Goal: Communication & Community: Answer question/provide support

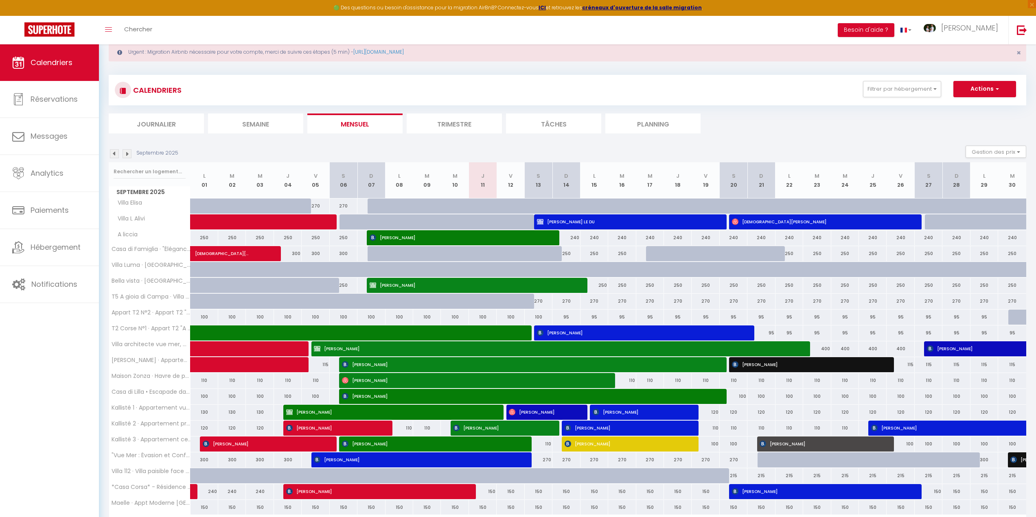
scroll to position [41, 0]
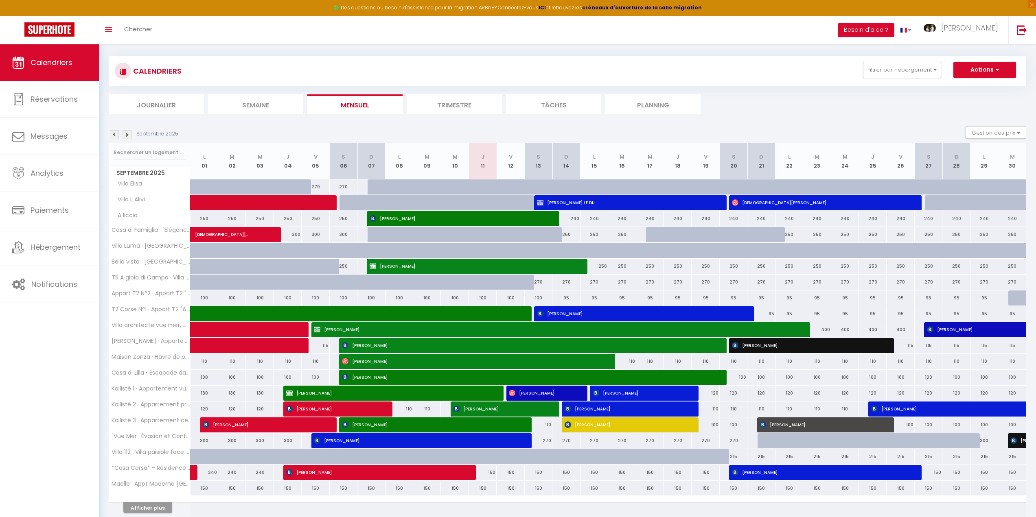
click at [281, 116] on div "CALENDRIERS Filtrer par hébergement Figari Villa [PERSON_NAME] L Alivi A liccia…" at bounding box center [567, 294] width 917 height 493
click at [281, 111] on li "Semaine" at bounding box center [255, 104] width 95 height 20
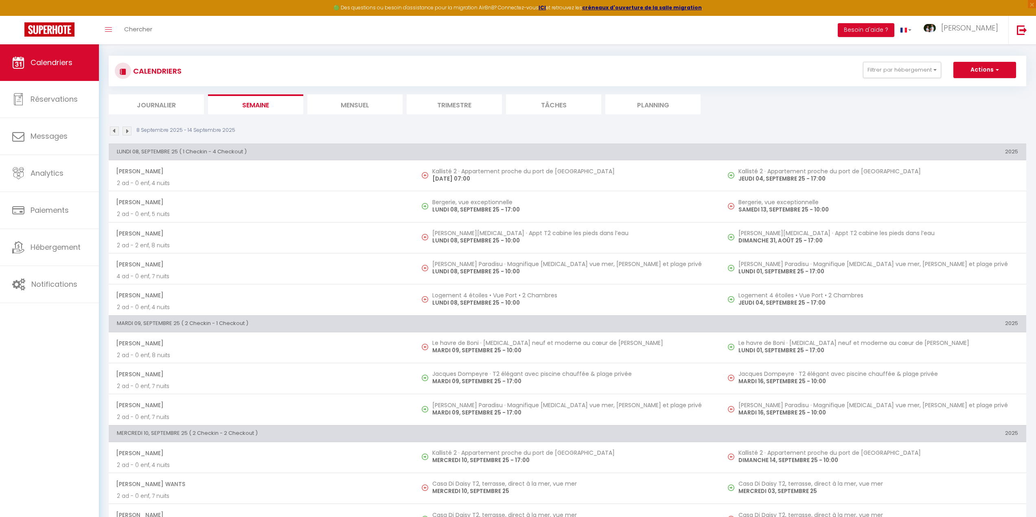
click at [370, 109] on li "Mensuel" at bounding box center [354, 104] width 95 height 20
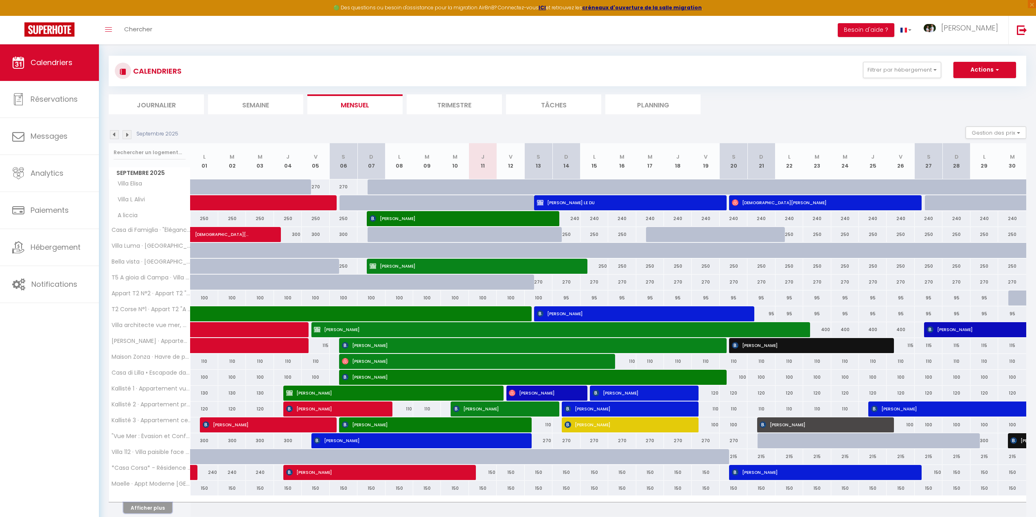
click at [157, 508] on button "Afficher plus" at bounding box center [147, 508] width 49 height 11
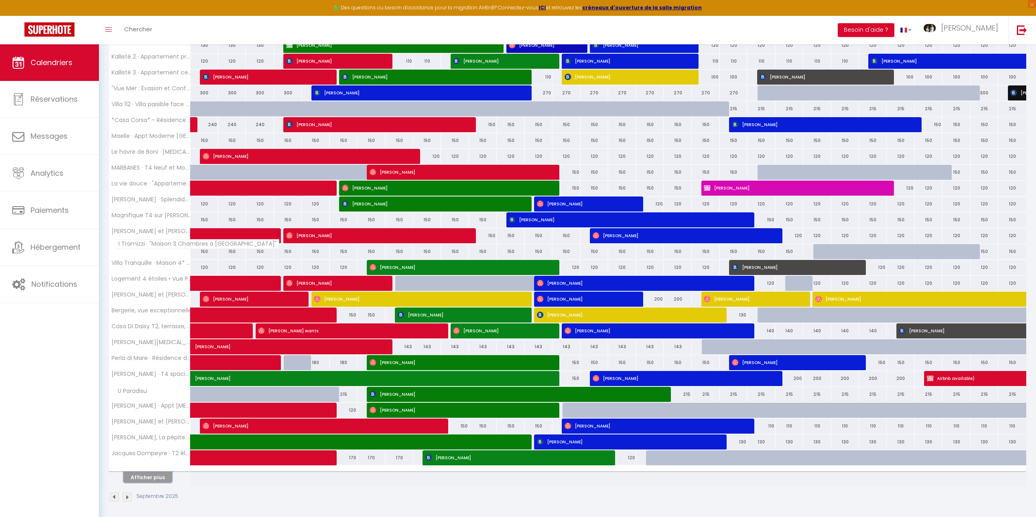
scroll to position [392, 0]
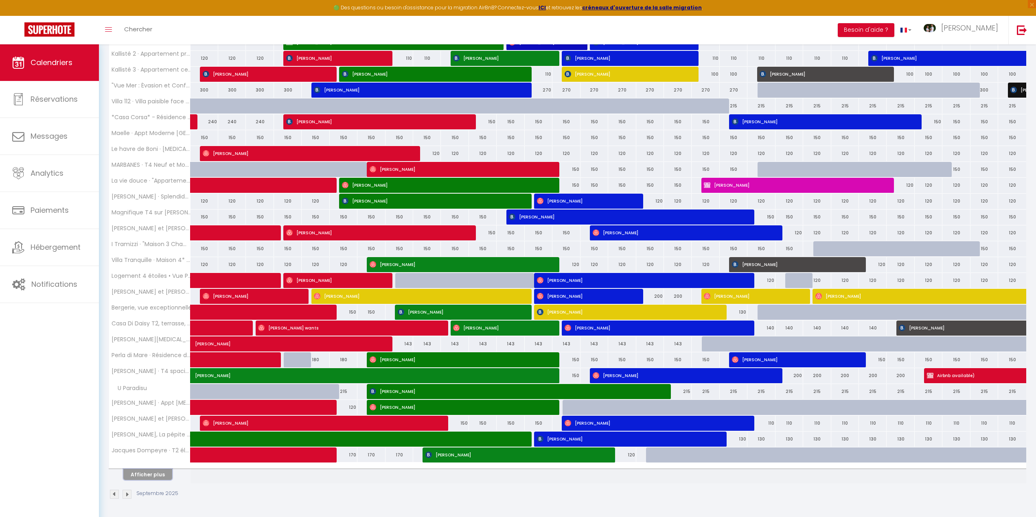
click at [155, 475] on button "Afficher plus" at bounding box center [147, 474] width 49 height 11
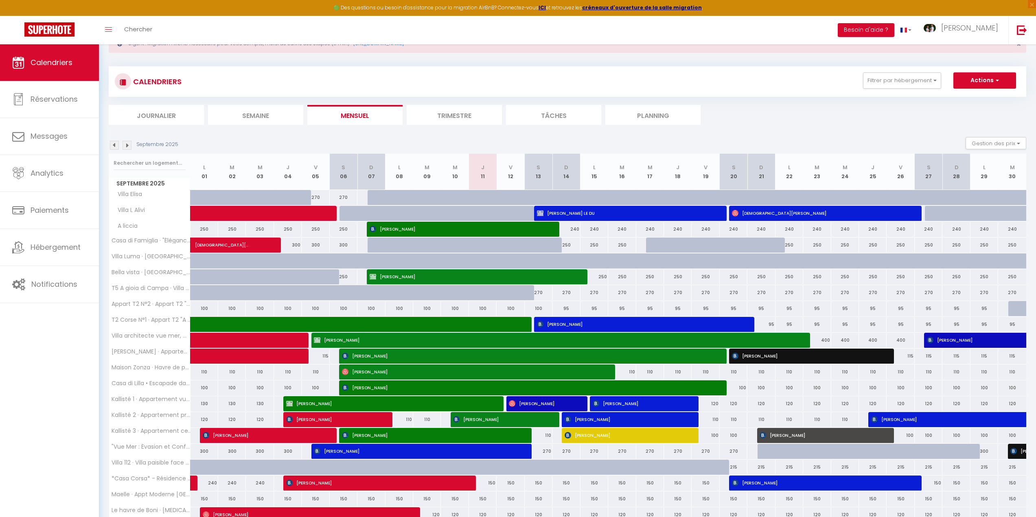
scroll to position [0, 0]
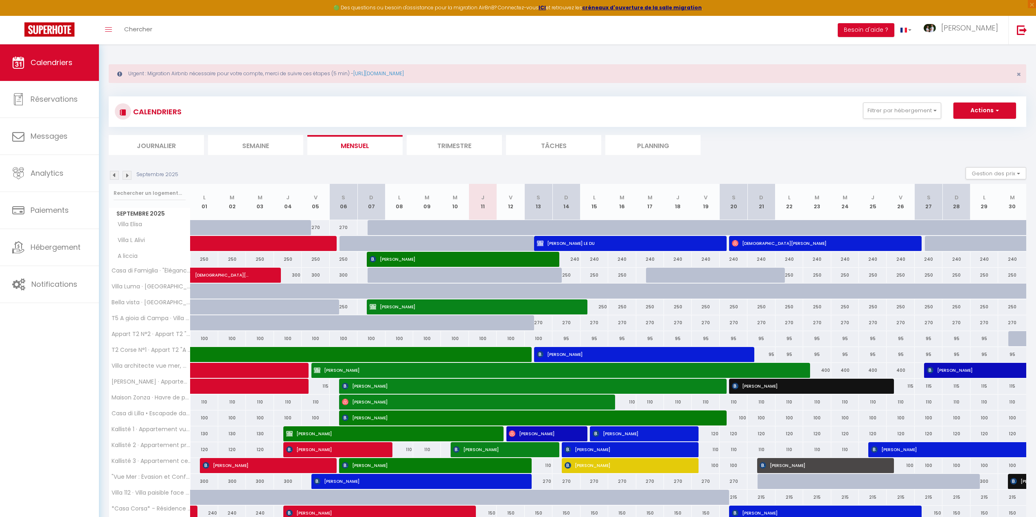
click at [116, 178] on img at bounding box center [114, 175] width 9 height 9
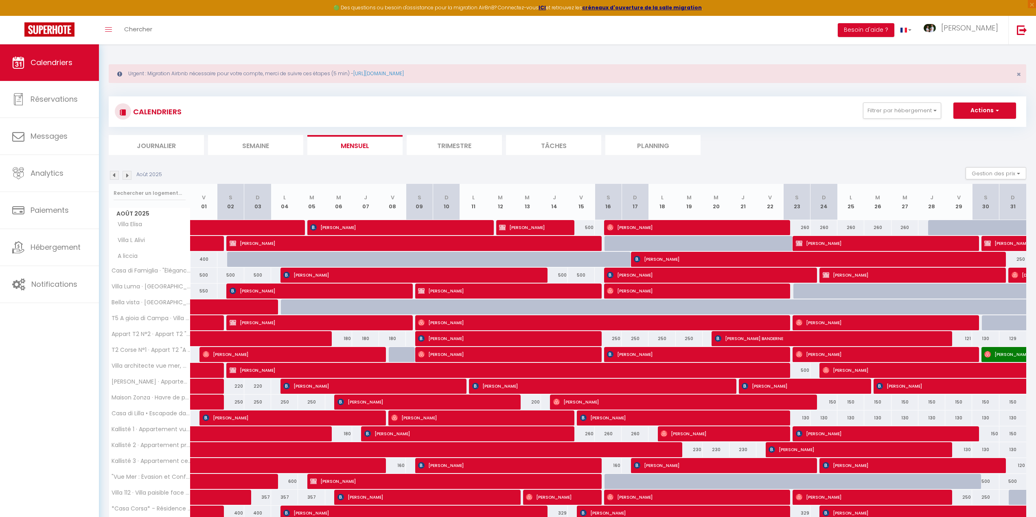
scroll to position [74, 0]
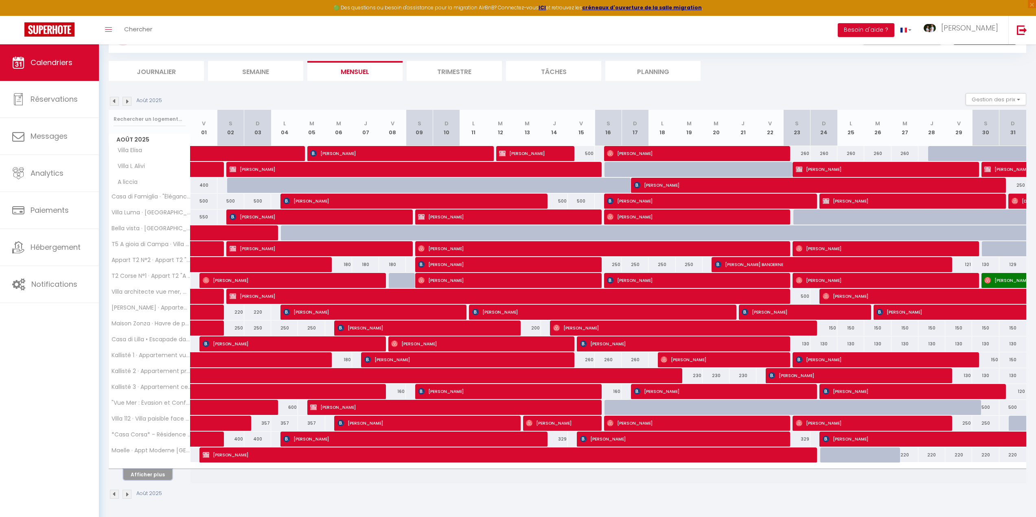
click at [136, 473] on button "Afficher plus" at bounding box center [147, 474] width 49 height 11
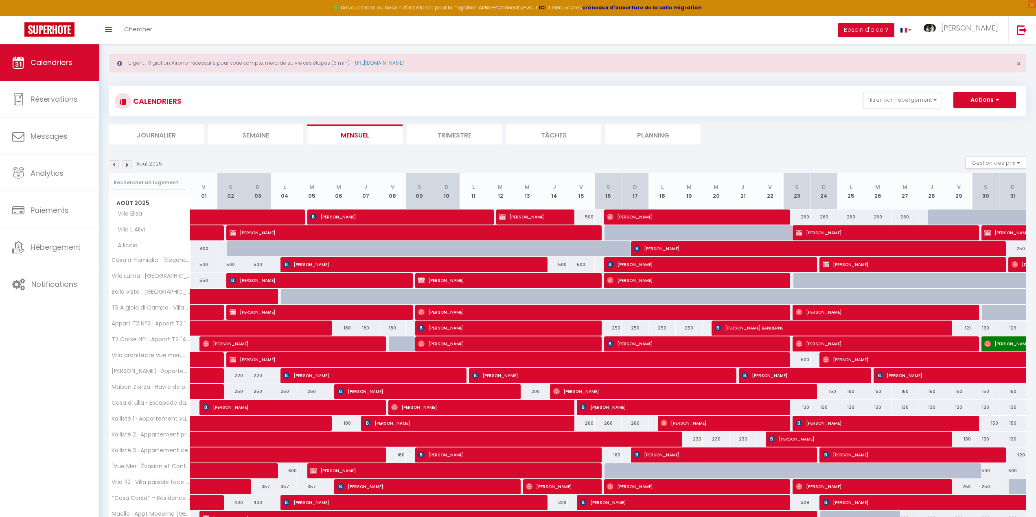
scroll to position [0, 0]
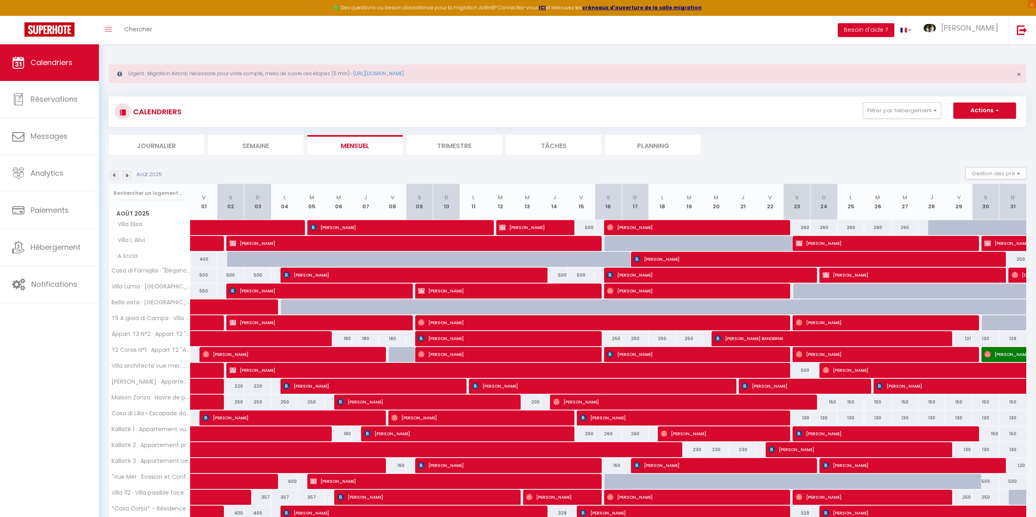
click at [129, 176] on img at bounding box center [127, 175] width 9 height 9
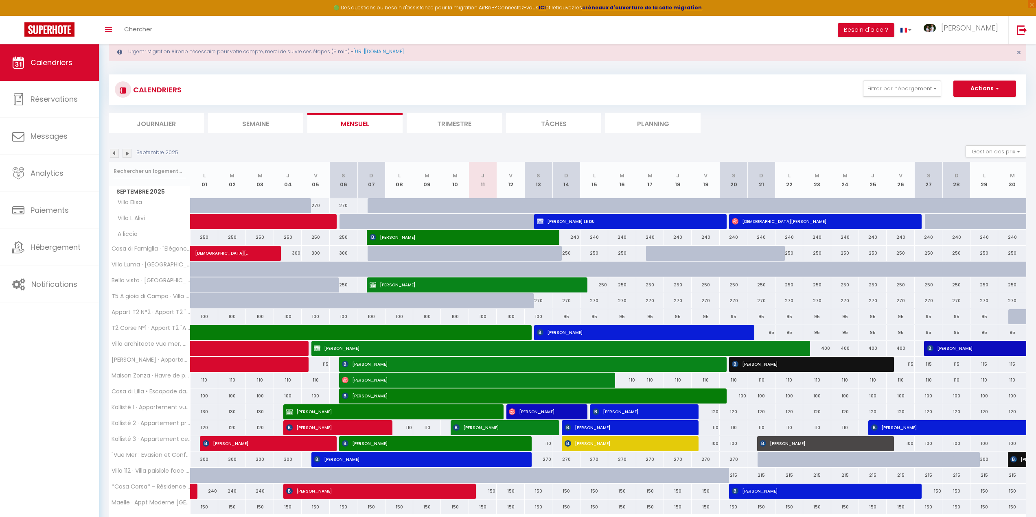
scroll to position [41, 0]
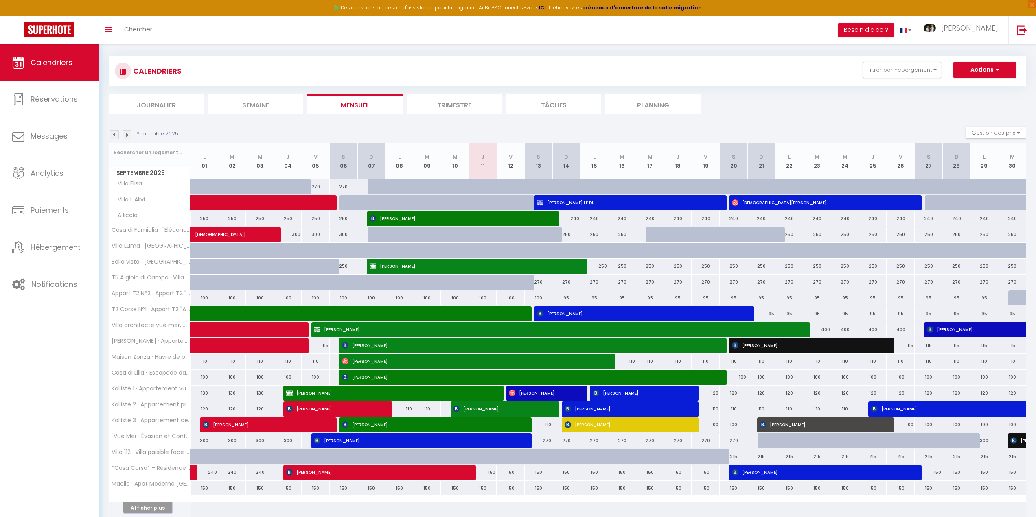
click at [142, 508] on button "Afficher plus" at bounding box center [147, 508] width 49 height 11
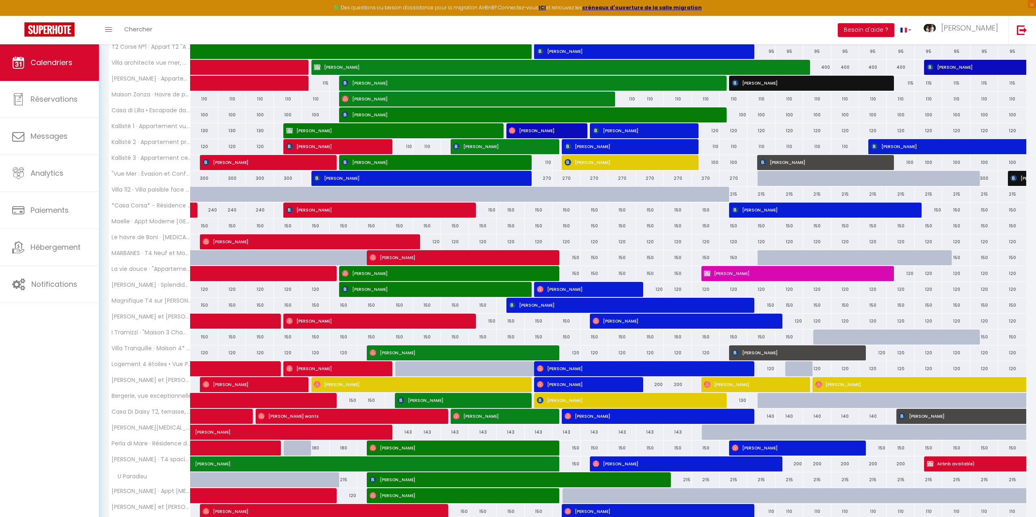
scroll to position [392, 0]
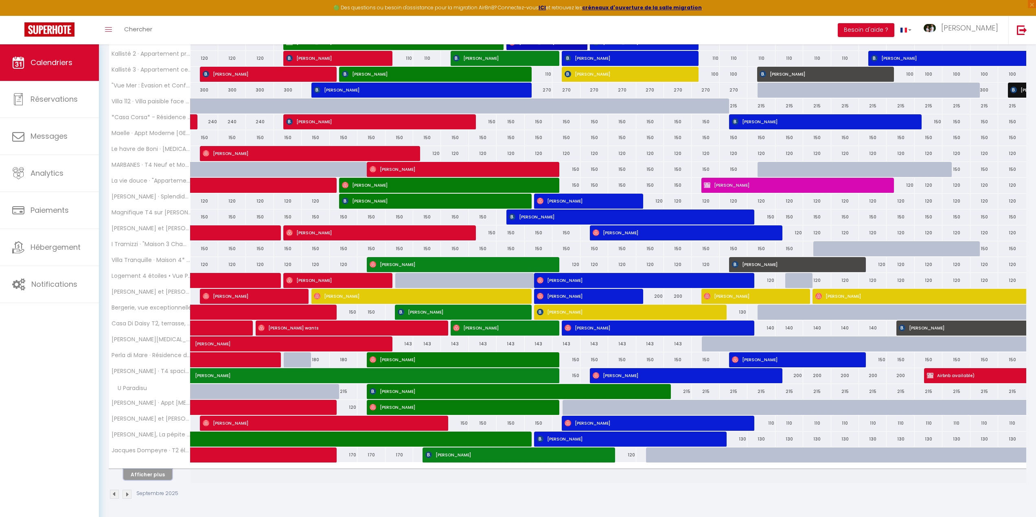
click at [150, 471] on button "Afficher plus" at bounding box center [147, 474] width 49 height 11
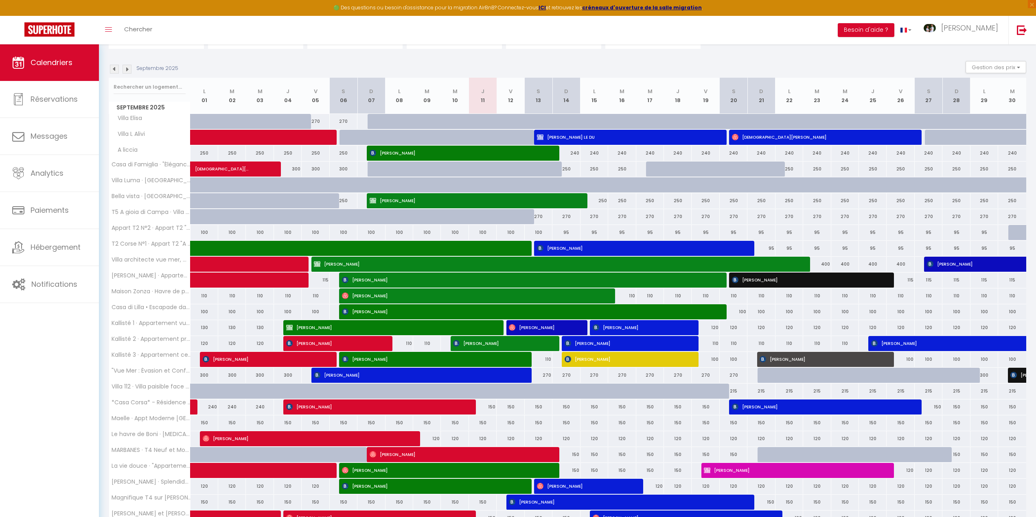
scroll to position [125, 0]
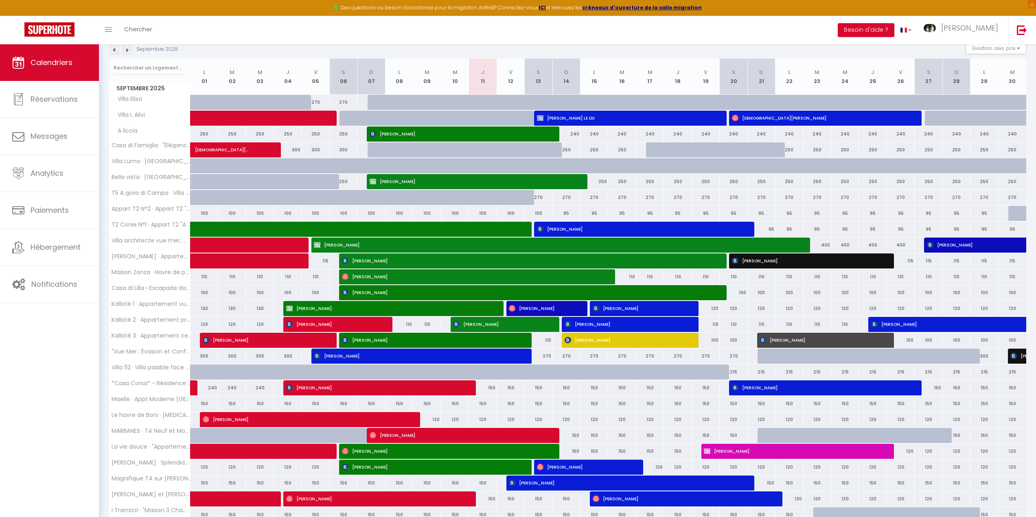
click at [124, 49] on img at bounding box center [127, 50] width 9 height 9
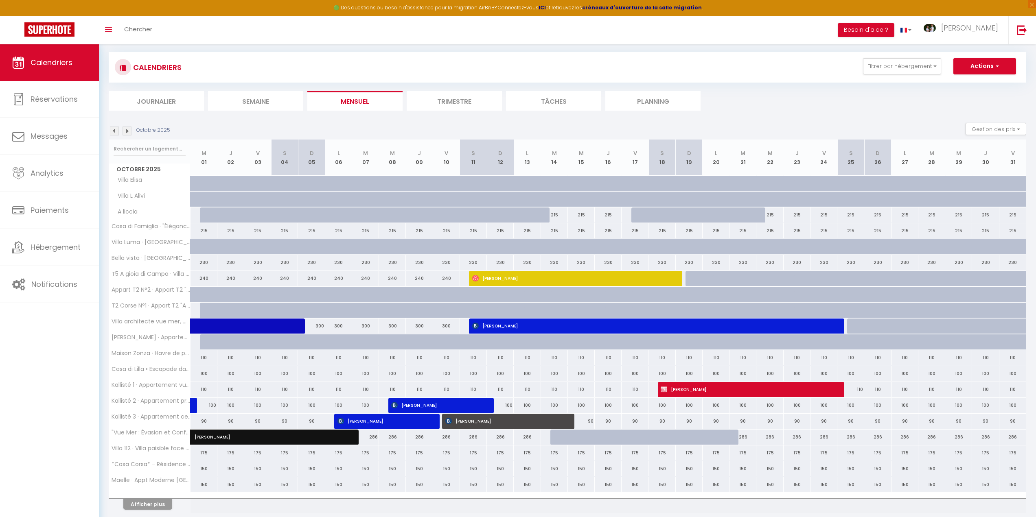
scroll to position [74, 0]
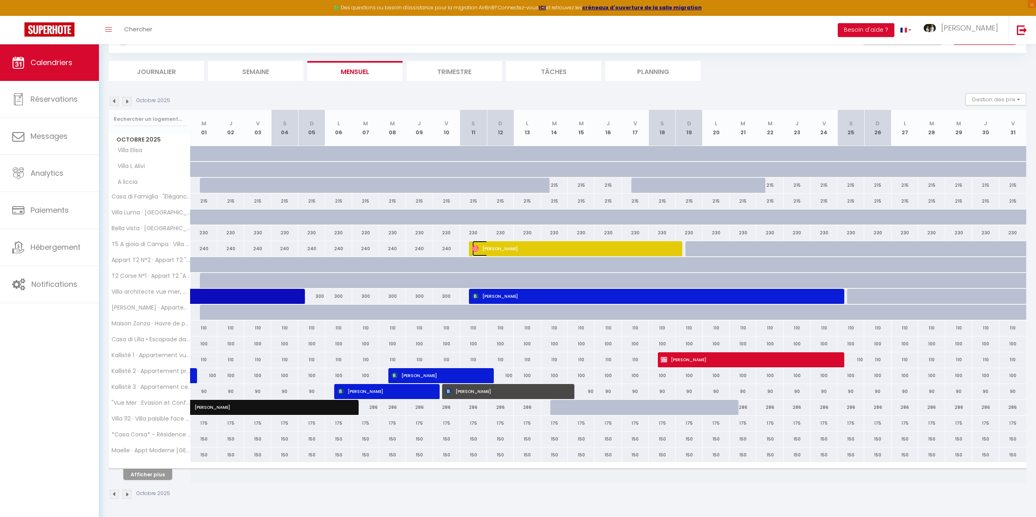
click at [490, 253] on span "[PERSON_NAME]" at bounding box center [570, 248] width 197 height 15
select select "OK"
select select "1"
select select "0"
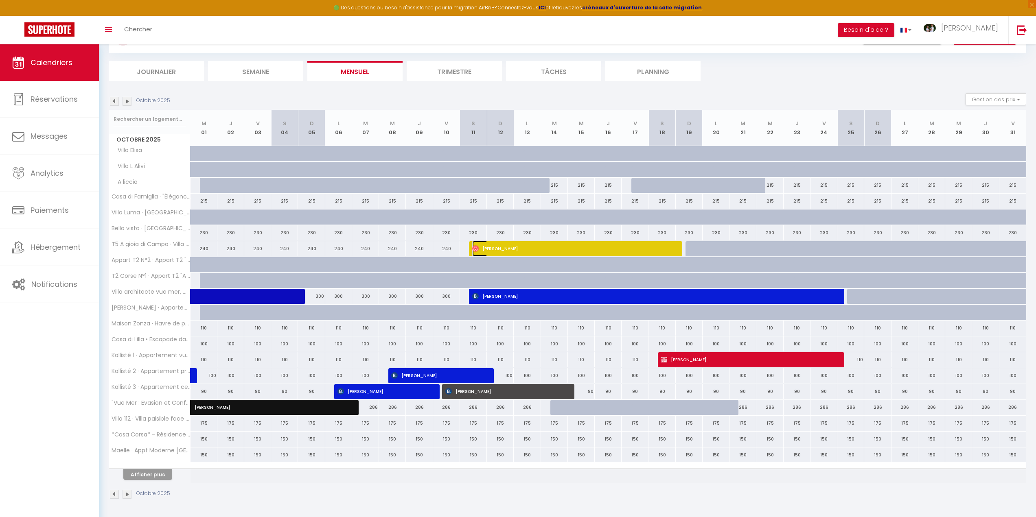
select select "1"
select select
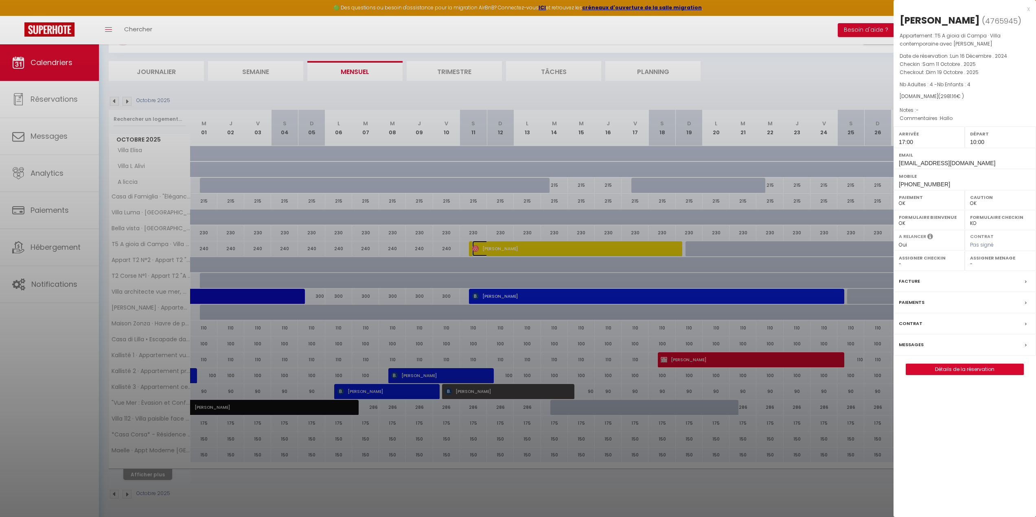
select select "41743"
drag, startPoint x: 389, startPoint y: 217, endPoint x: 126, endPoint y: 138, distance: 273.9
click at [387, 216] on div at bounding box center [518, 258] width 1036 height 517
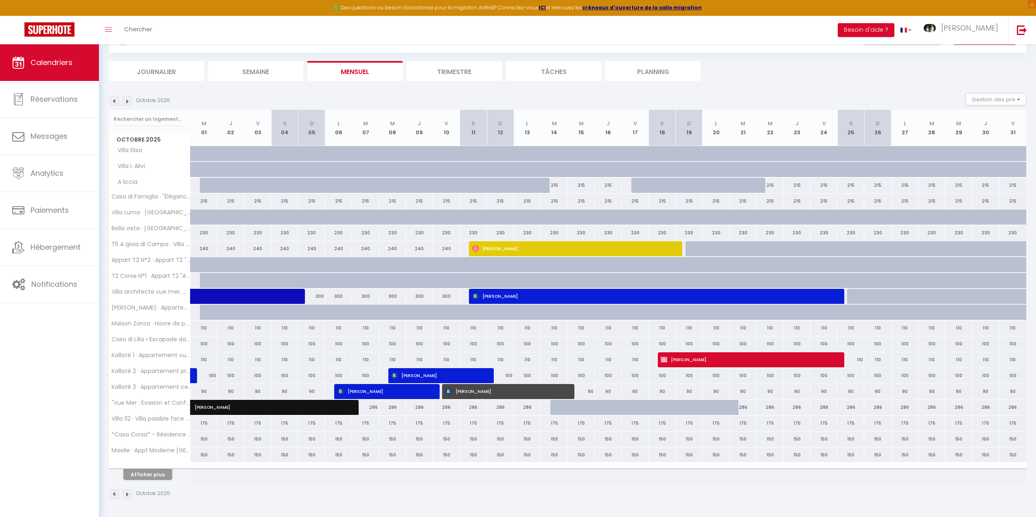
click at [112, 99] on img at bounding box center [114, 101] width 9 height 9
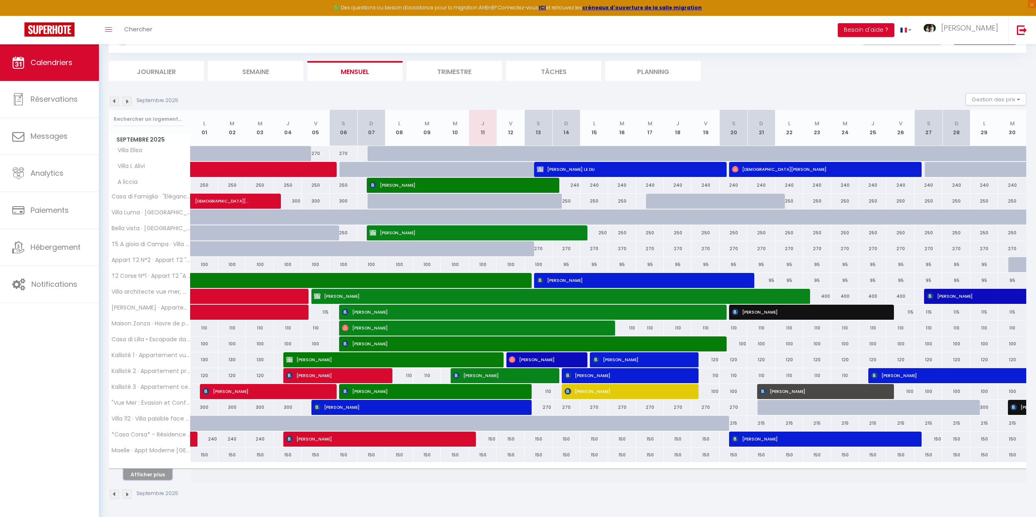
click at [161, 477] on button "Afficher plus" at bounding box center [147, 474] width 49 height 11
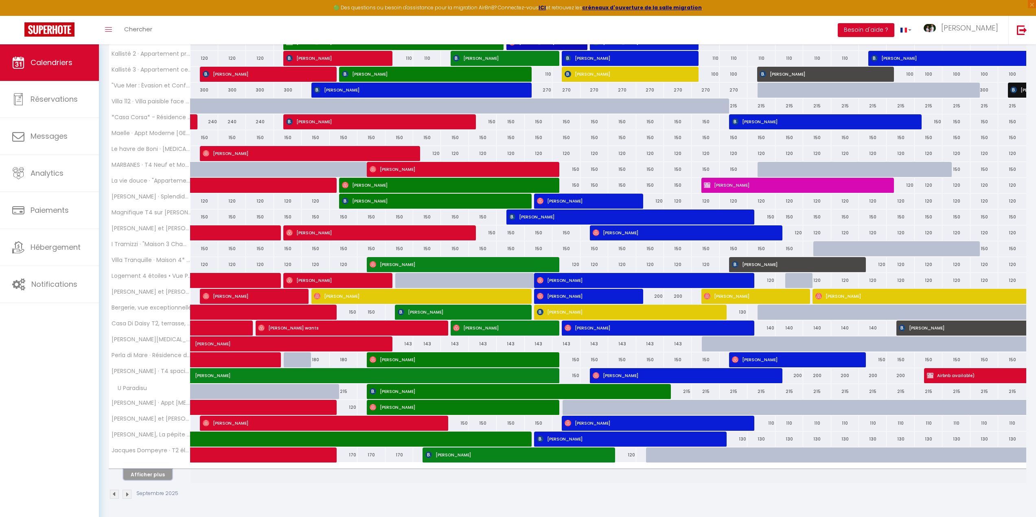
click at [161, 474] on button "Afficher plus" at bounding box center [147, 474] width 49 height 11
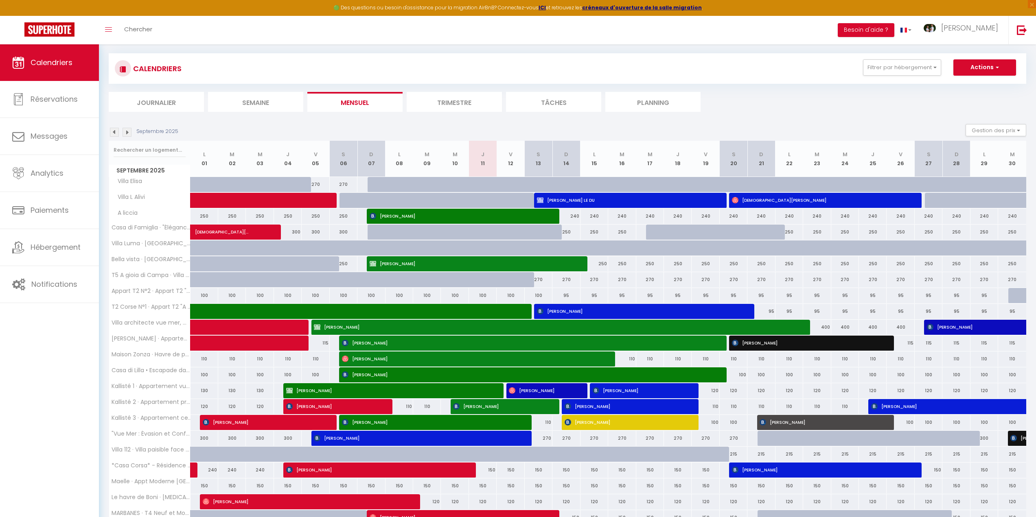
scroll to position [0, 0]
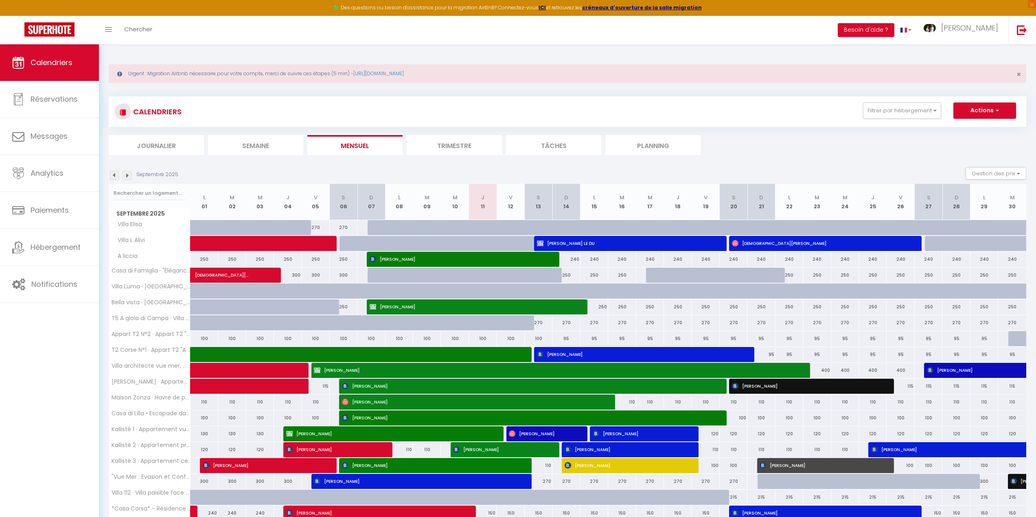
click at [129, 176] on img at bounding box center [127, 175] width 9 height 9
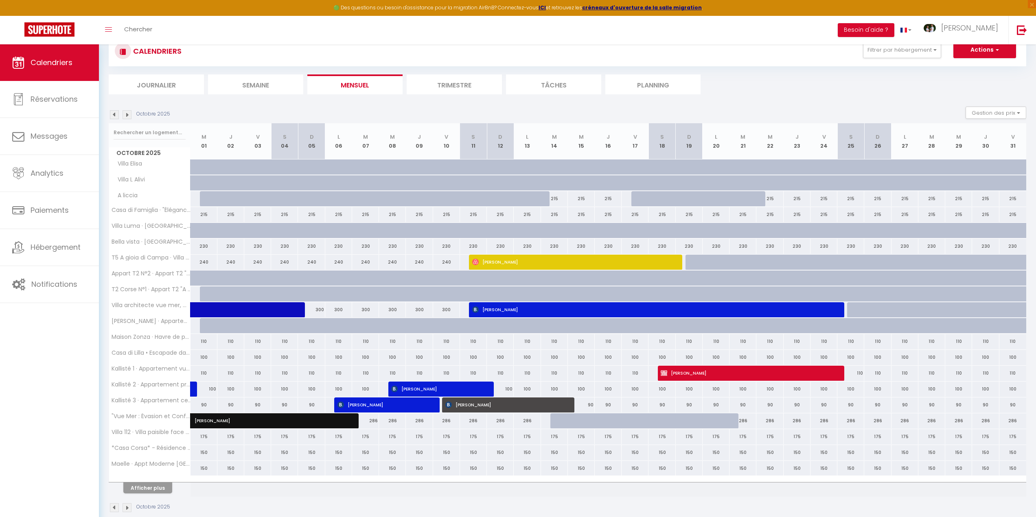
scroll to position [74, 0]
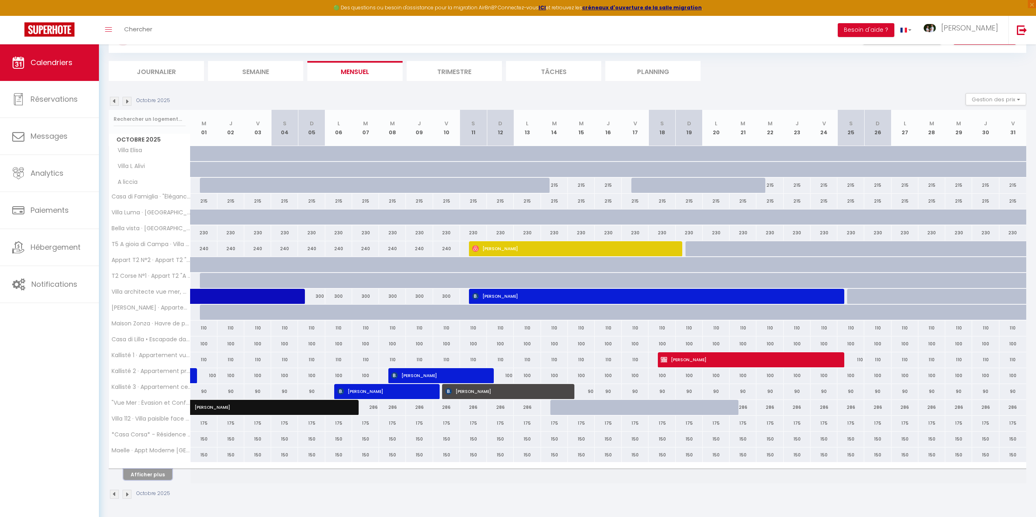
click at [161, 475] on button "Afficher plus" at bounding box center [147, 474] width 49 height 11
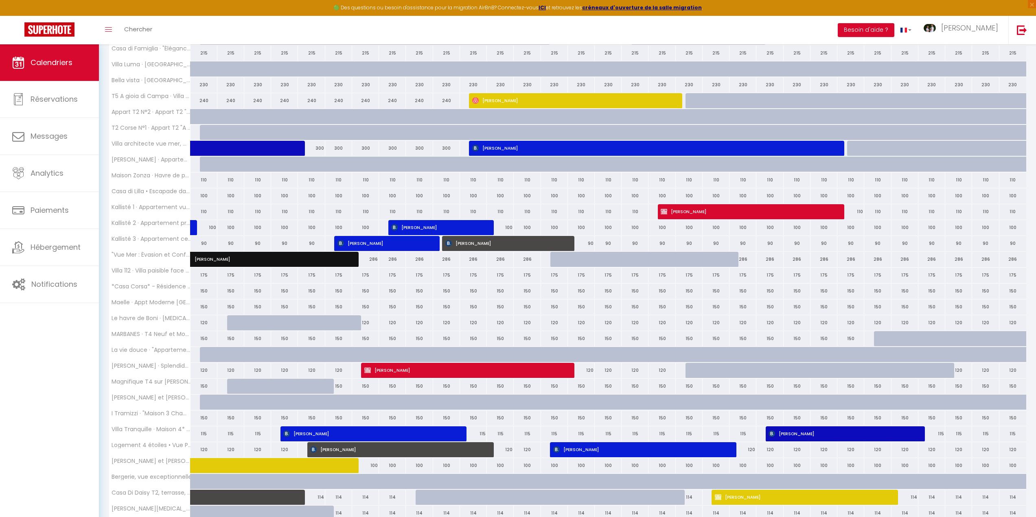
scroll to position [237, 0]
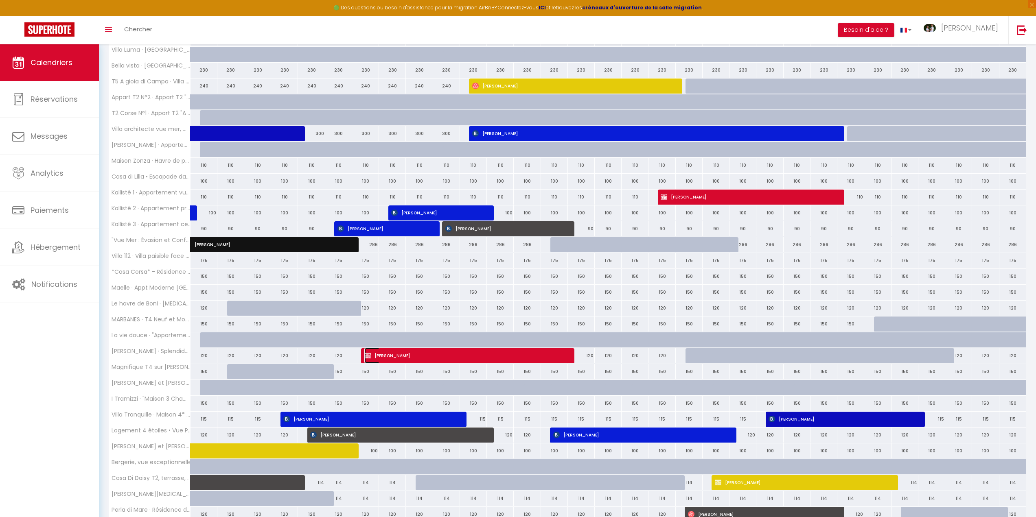
click at [399, 352] on span "[PERSON_NAME]" at bounding box center [462, 355] width 197 height 15
select select "KO"
select select
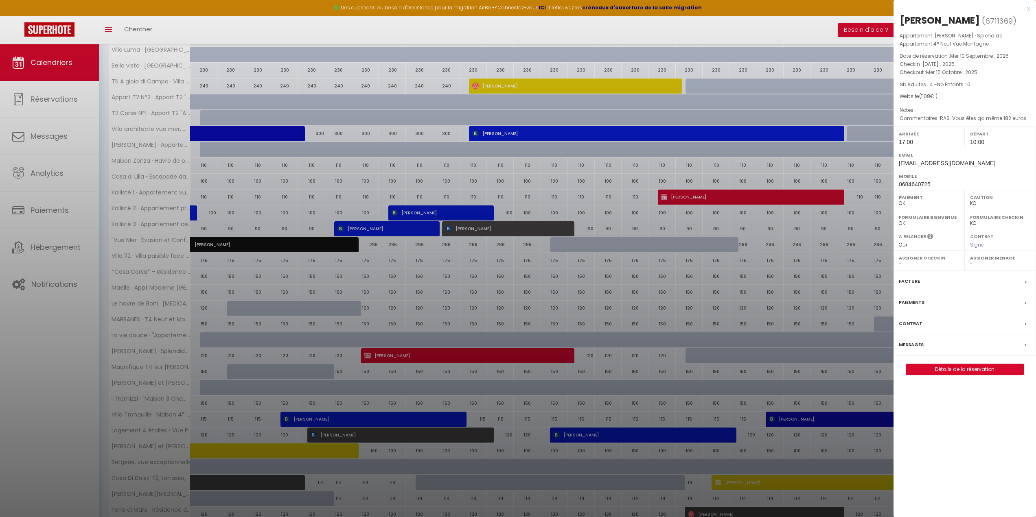
click at [418, 322] on div at bounding box center [518, 258] width 1036 height 517
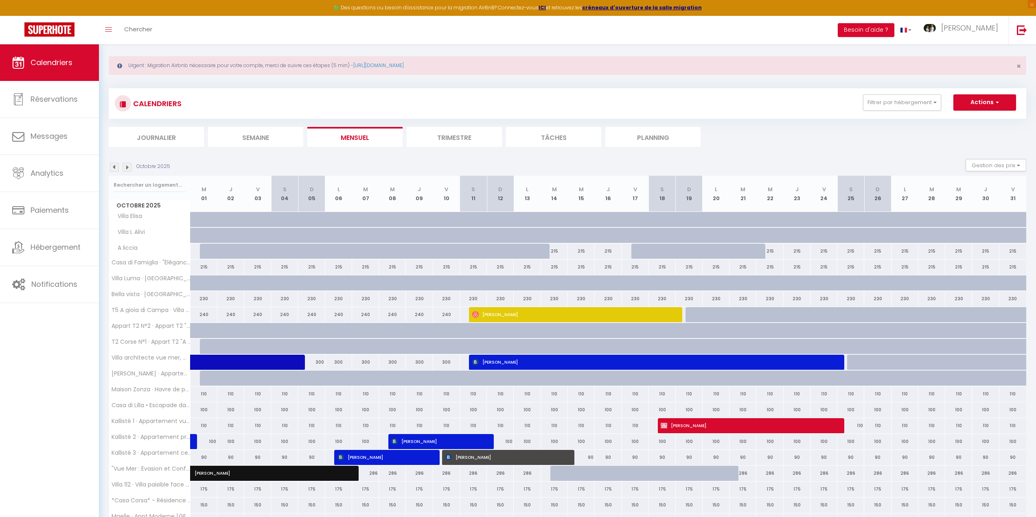
scroll to position [0, 0]
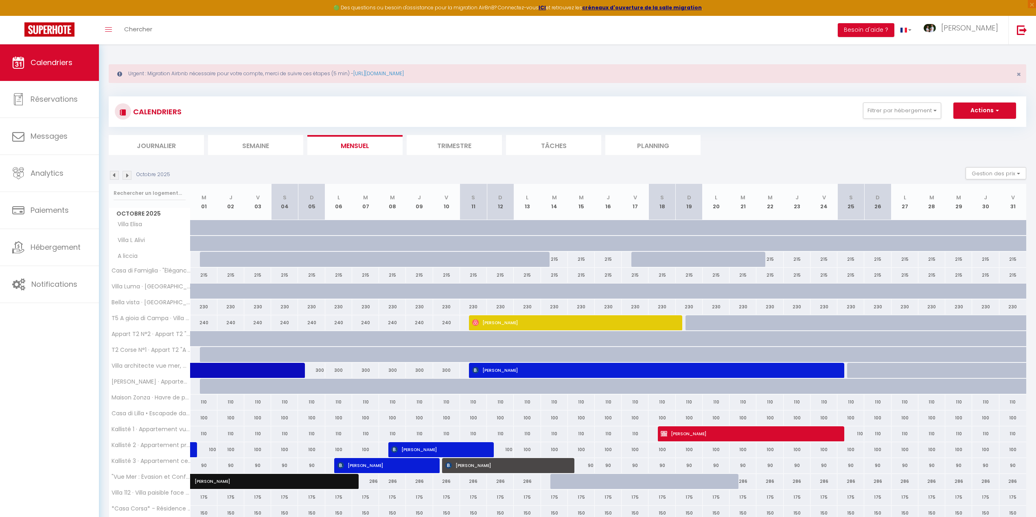
click at [113, 176] on img at bounding box center [114, 175] width 9 height 9
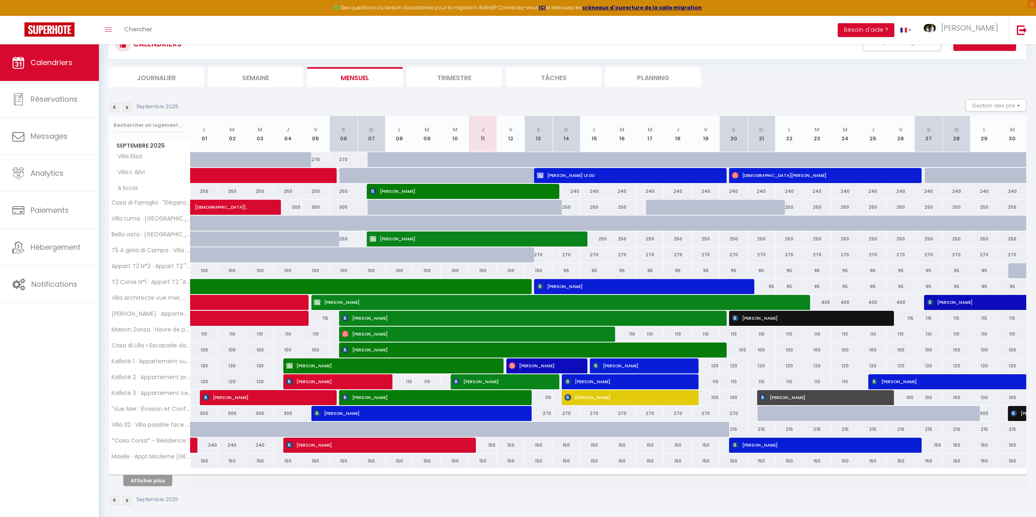
scroll to position [74, 0]
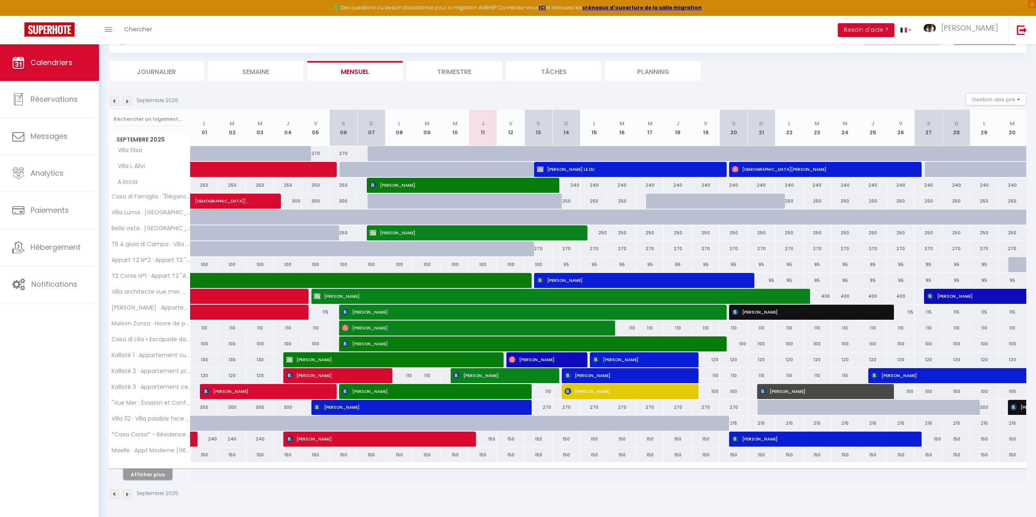
click at [153, 473] on button "Afficher plus" at bounding box center [147, 474] width 49 height 11
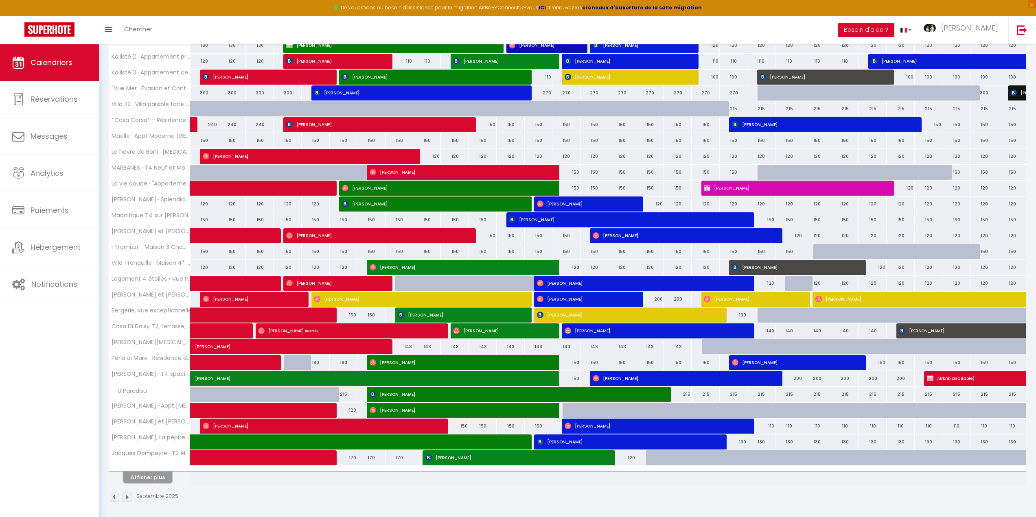
scroll to position [392, 0]
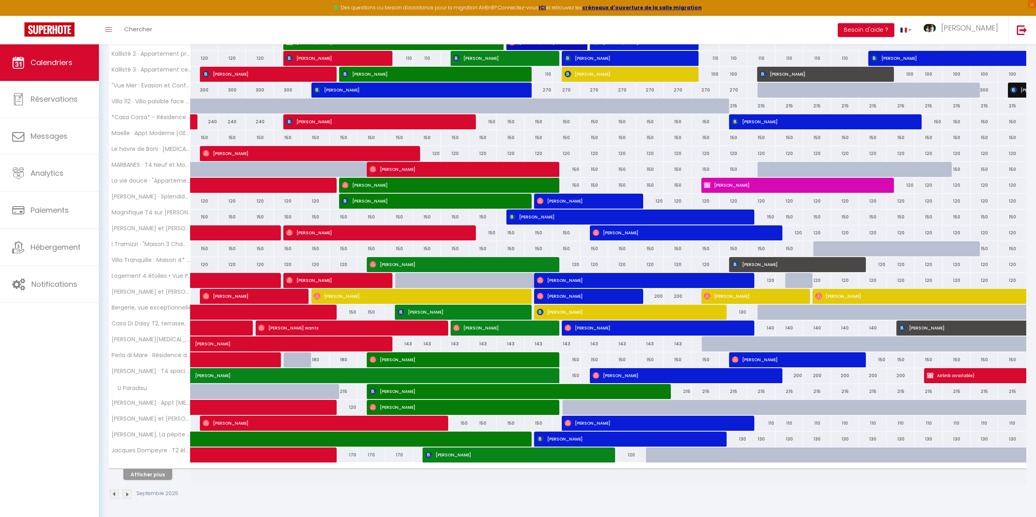
click at [126, 495] on img at bounding box center [127, 494] width 9 height 9
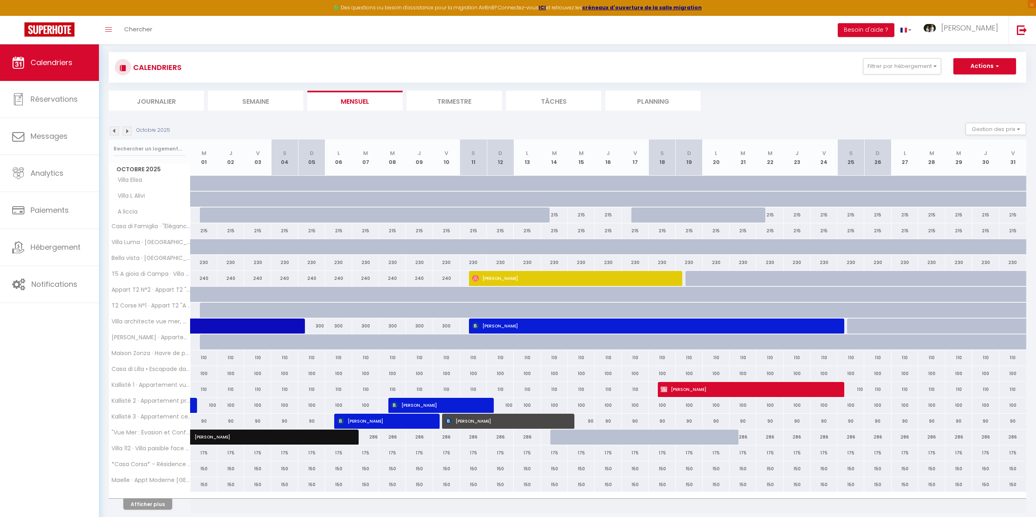
scroll to position [74, 0]
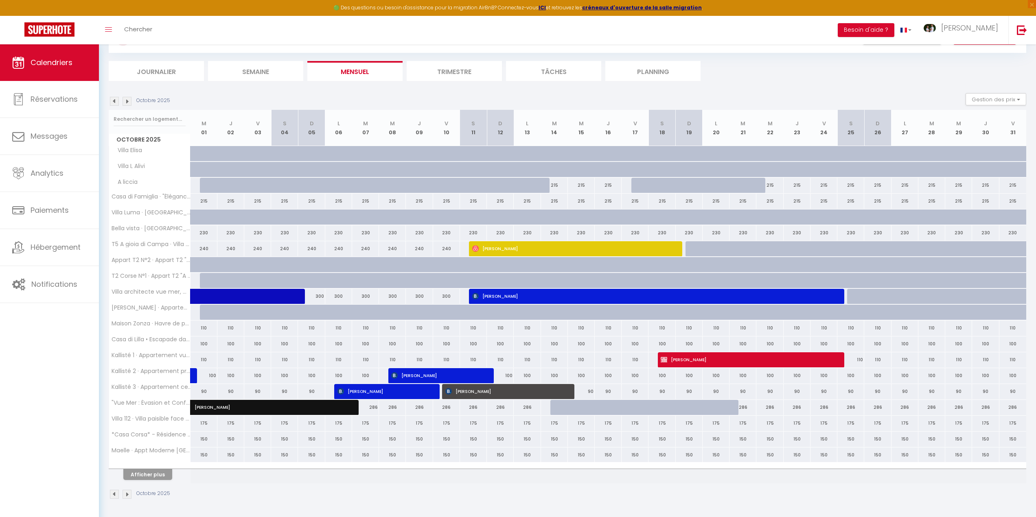
click at [154, 465] on div at bounding box center [149, 466] width 81 height 5
drag, startPoint x: 154, startPoint y: 481, endPoint x: 155, endPoint y: 470, distance: 11.1
click at [154, 479] on th "Afficher plus" at bounding box center [149, 473] width 81 height 20
click at [155, 470] on button "Afficher plus" at bounding box center [147, 474] width 49 height 11
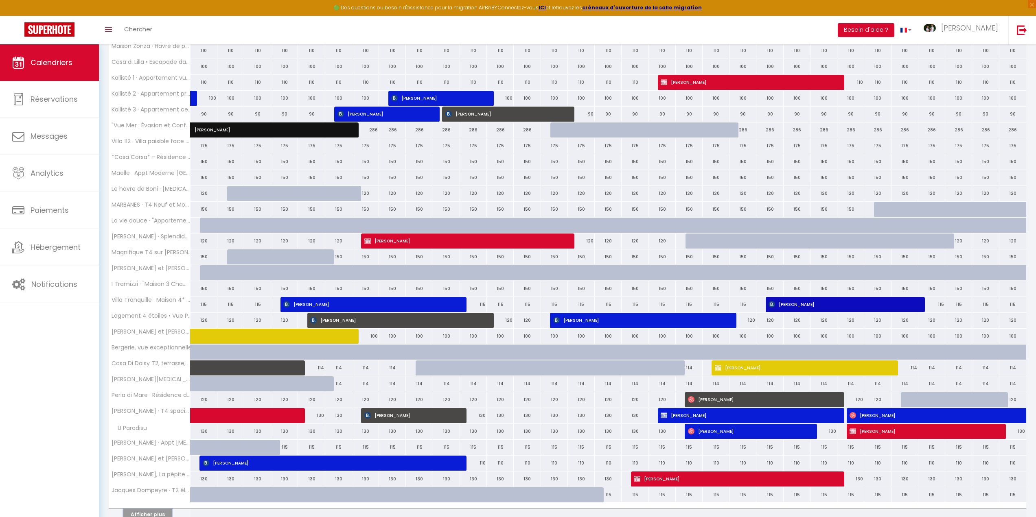
scroll to position [392, 0]
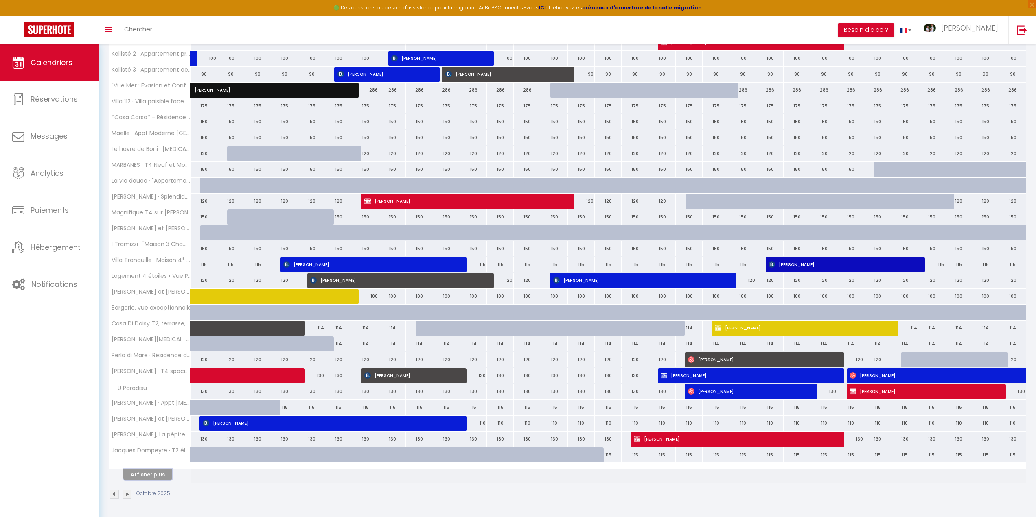
click at [161, 478] on button "Afficher plus" at bounding box center [147, 474] width 49 height 11
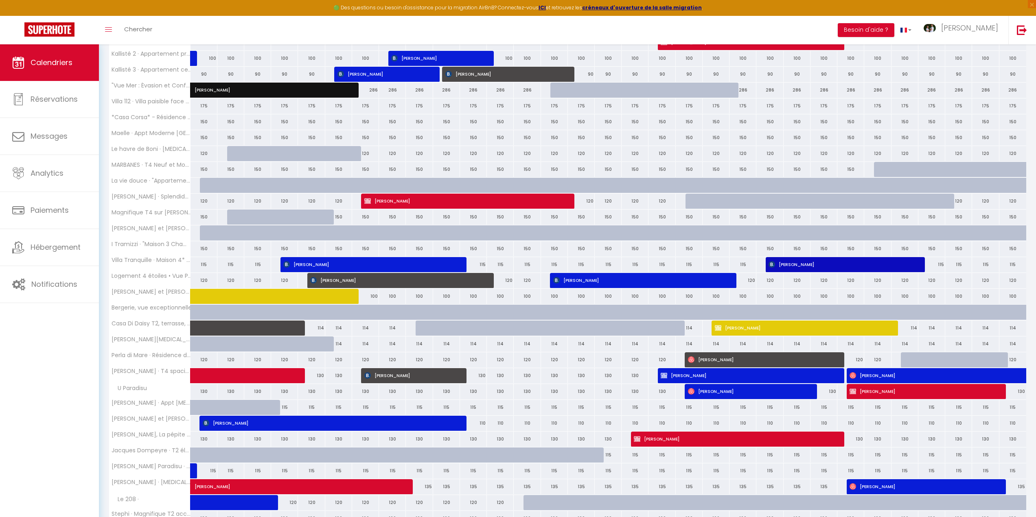
scroll to position [451, 0]
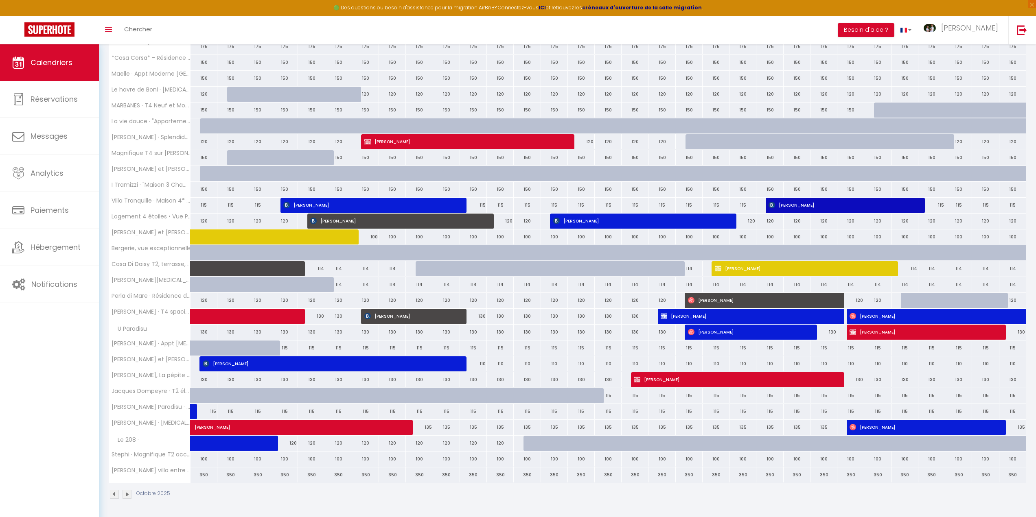
click at [115, 495] on img at bounding box center [114, 494] width 9 height 9
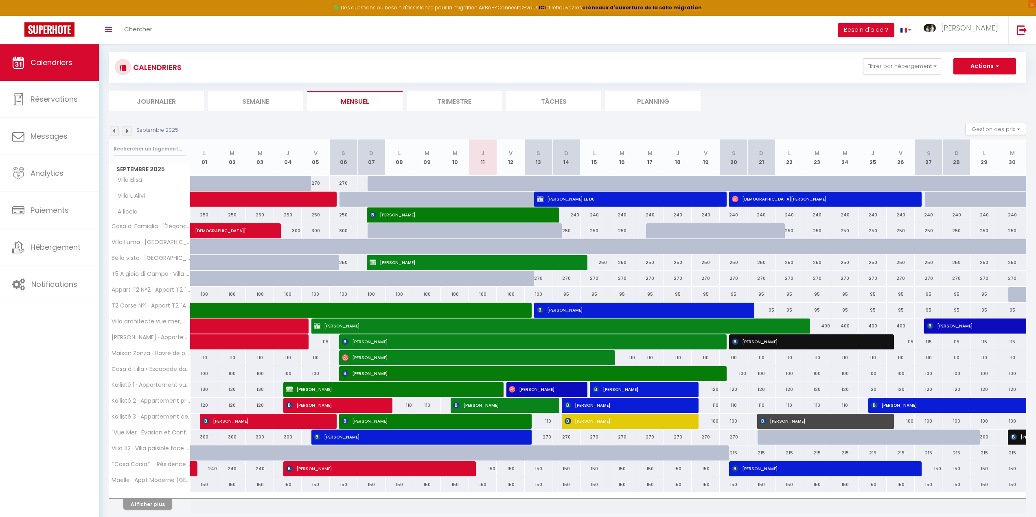
scroll to position [74, 0]
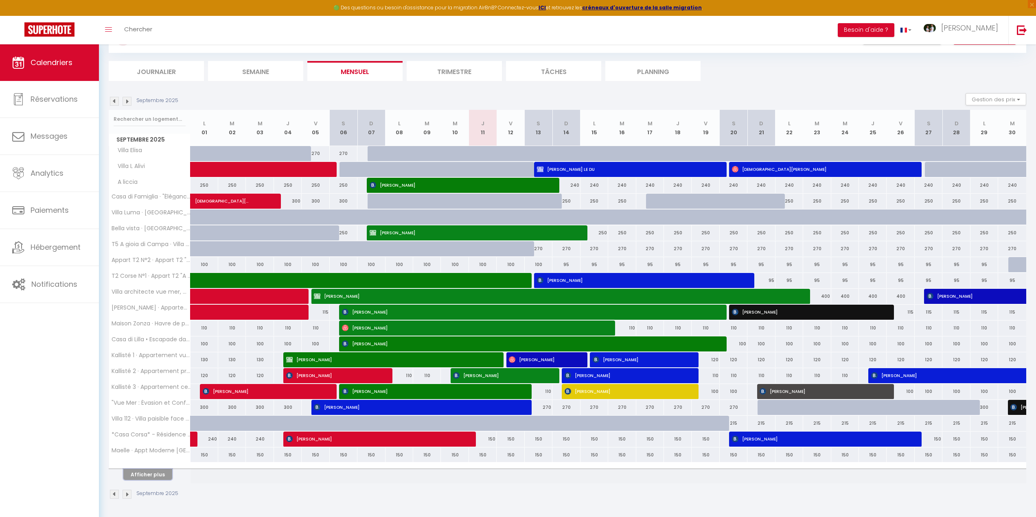
click at [154, 472] on button "Afficher plus" at bounding box center [147, 474] width 49 height 11
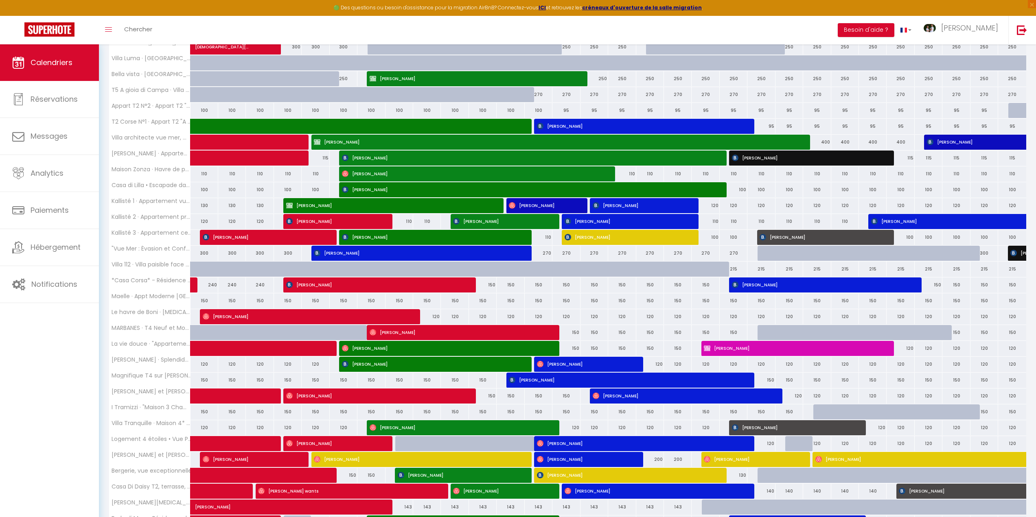
scroll to position [107, 0]
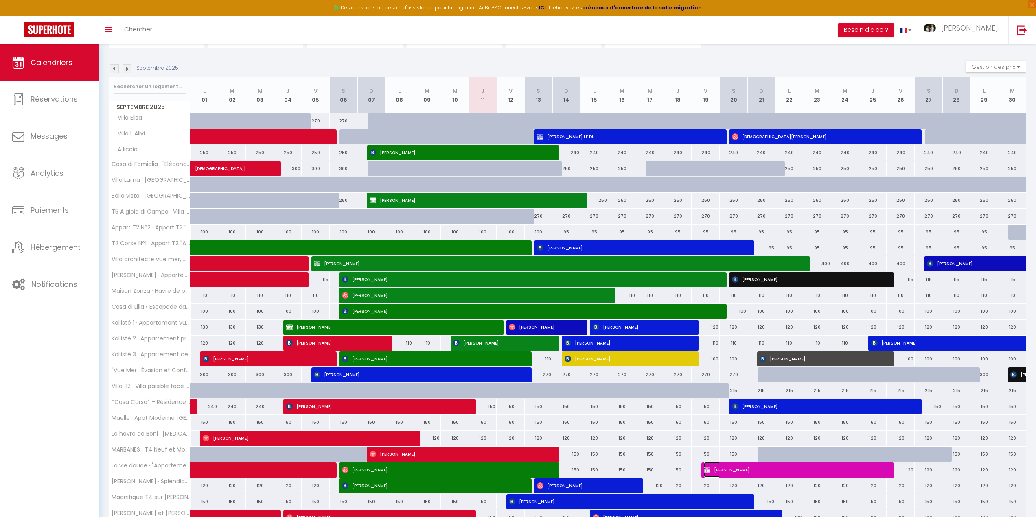
click at [728, 472] on span "[PERSON_NAME]" at bounding box center [791, 469] width 175 height 15
select select "40700"
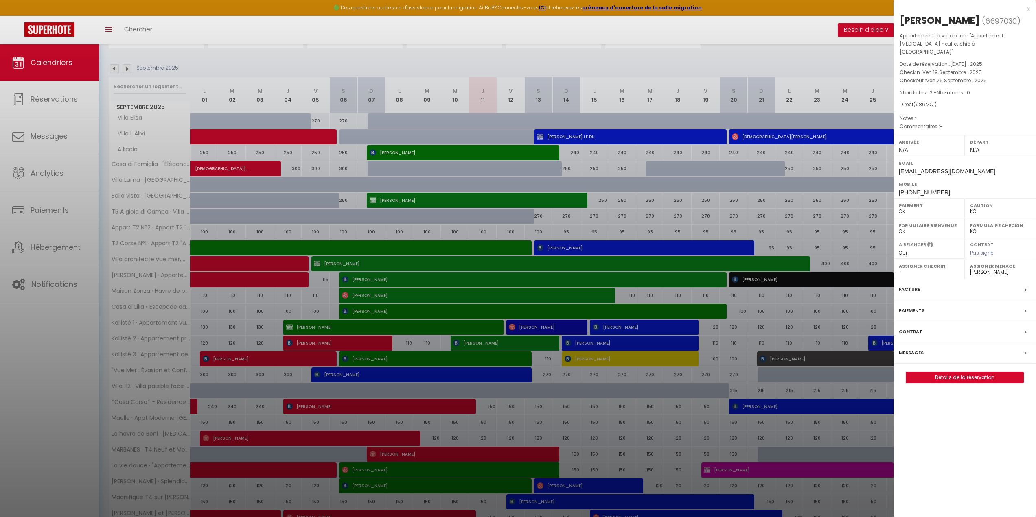
click at [608, 133] on div at bounding box center [518, 258] width 1036 height 517
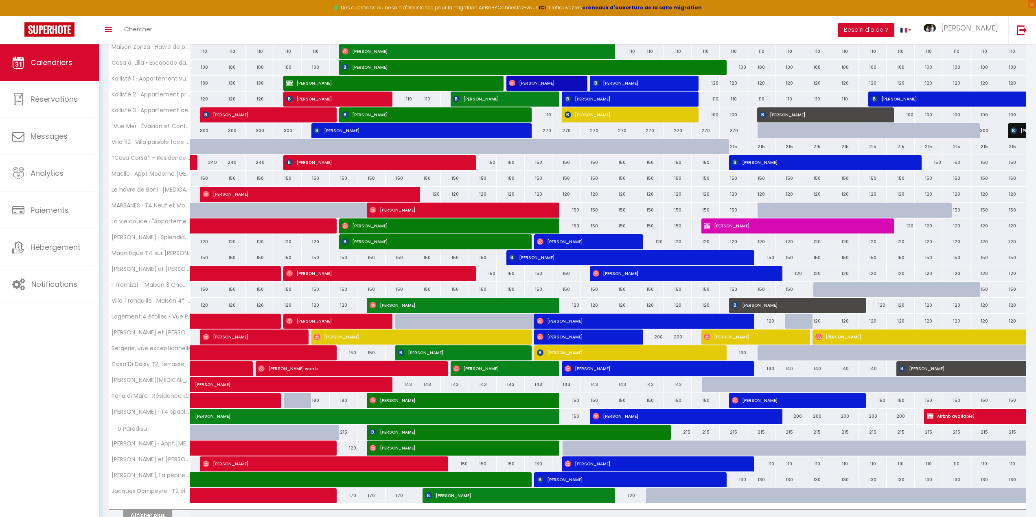
scroll to position [392, 0]
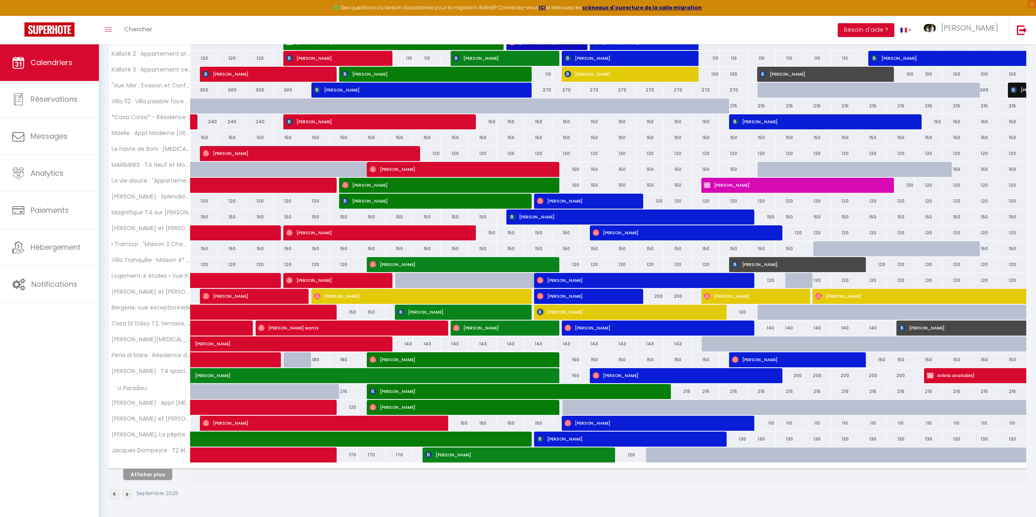
click at [125, 494] on img at bounding box center [127, 494] width 9 height 9
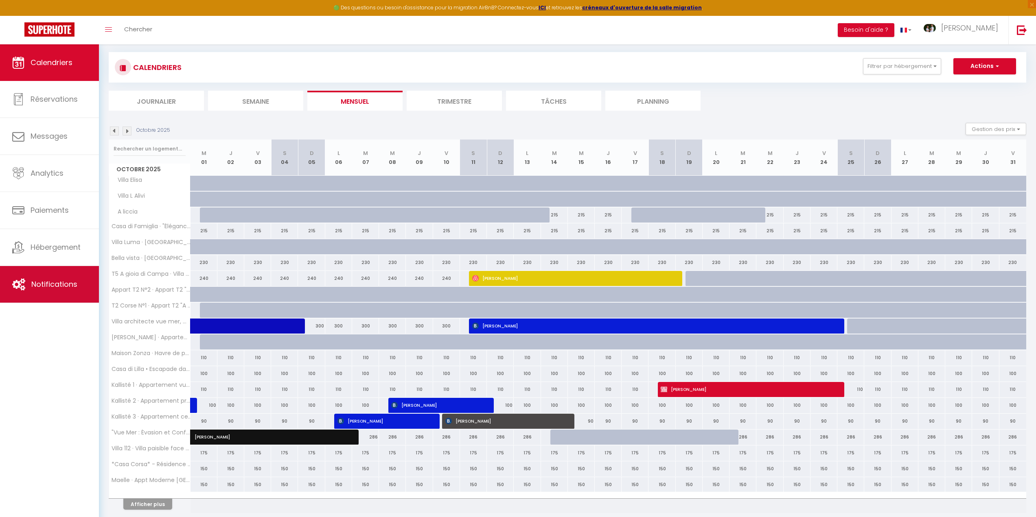
scroll to position [74, 0]
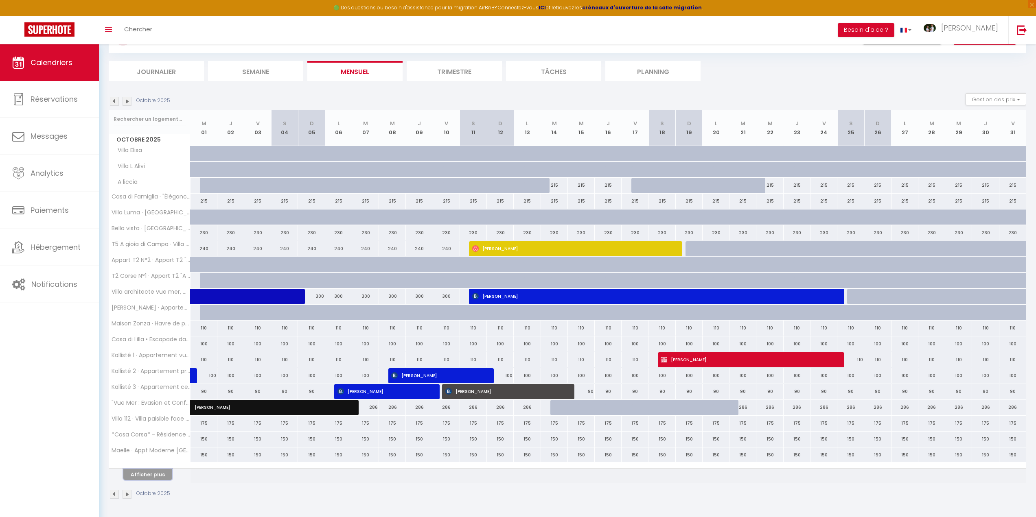
click at [151, 471] on button "Afficher plus" at bounding box center [147, 474] width 49 height 11
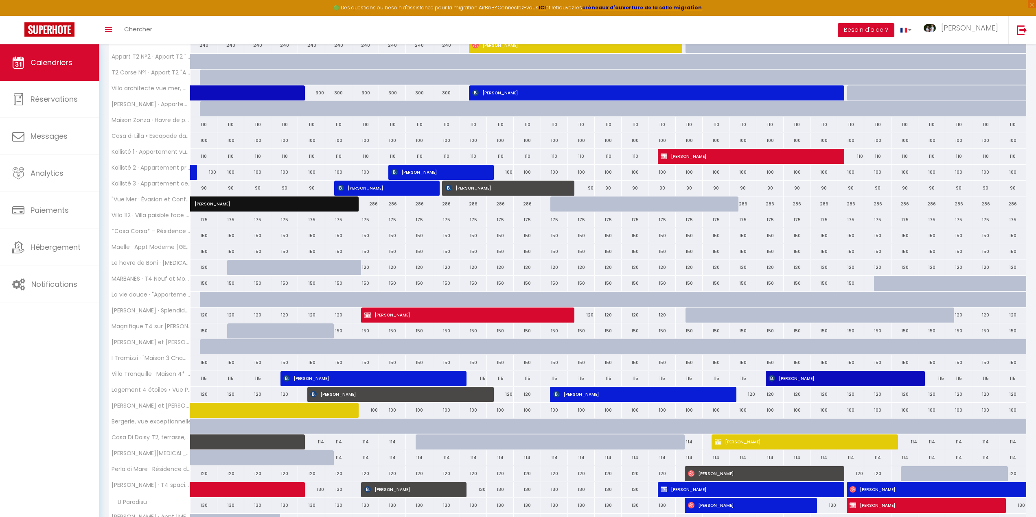
scroll to position [392, 0]
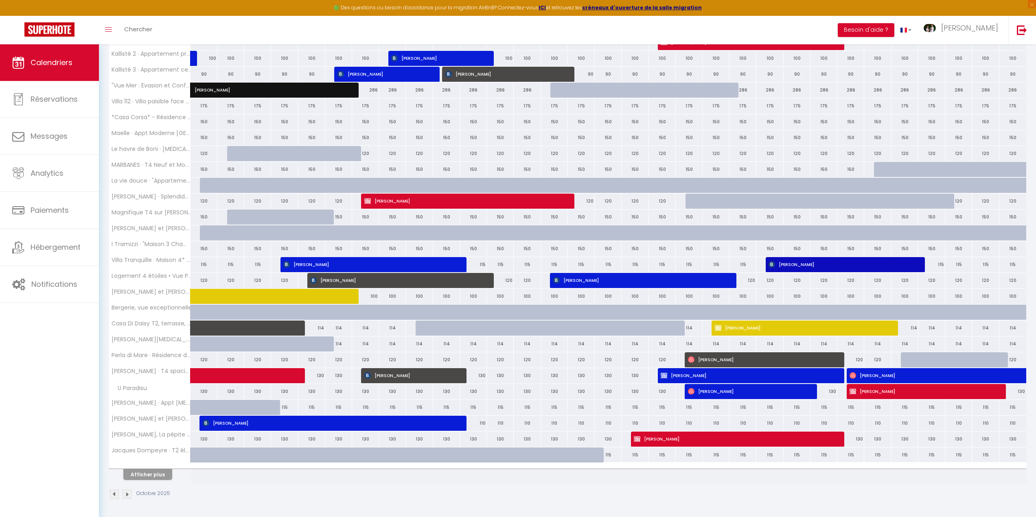
click at [116, 495] on img at bounding box center [114, 494] width 9 height 9
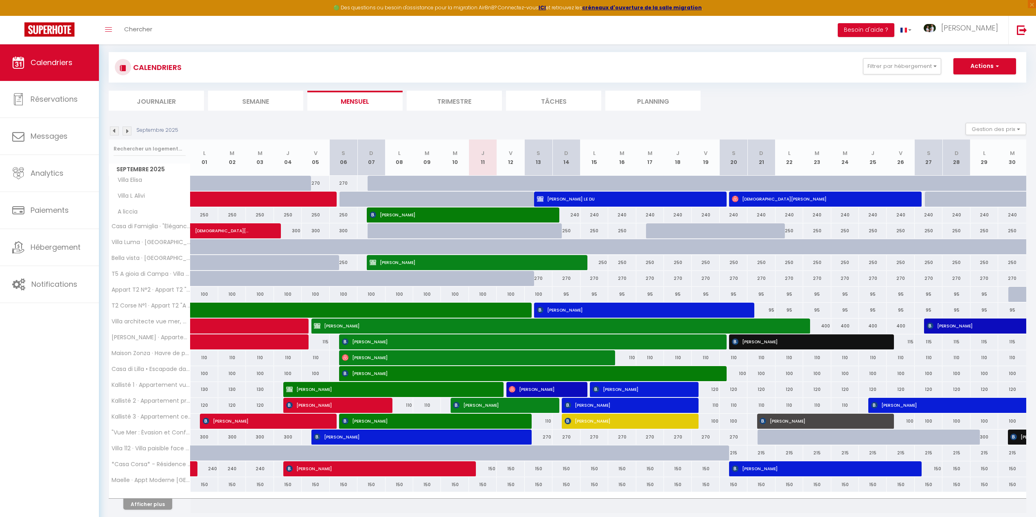
scroll to position [74, 0]
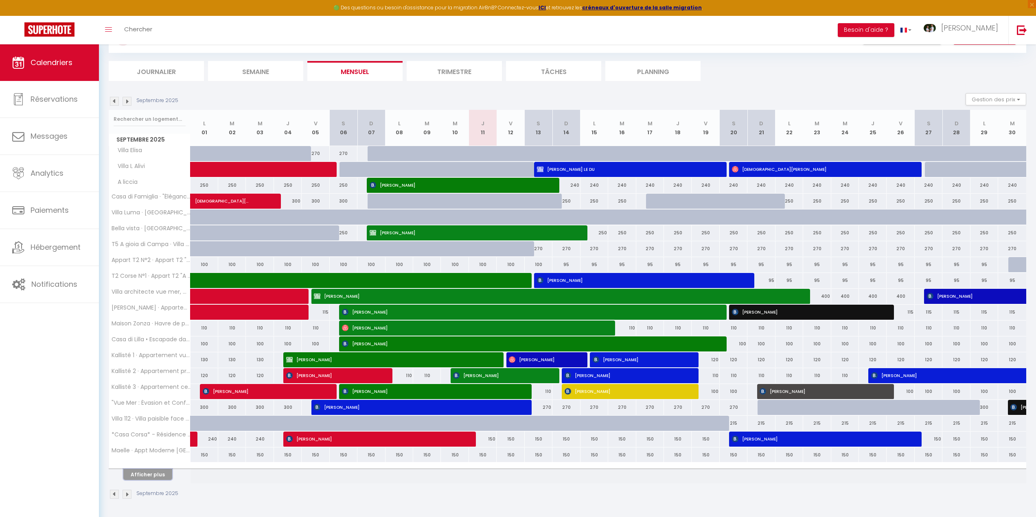
click at [163, 475] on button "Afficher plus" at bounding box center [147, 474] width 49 height 11
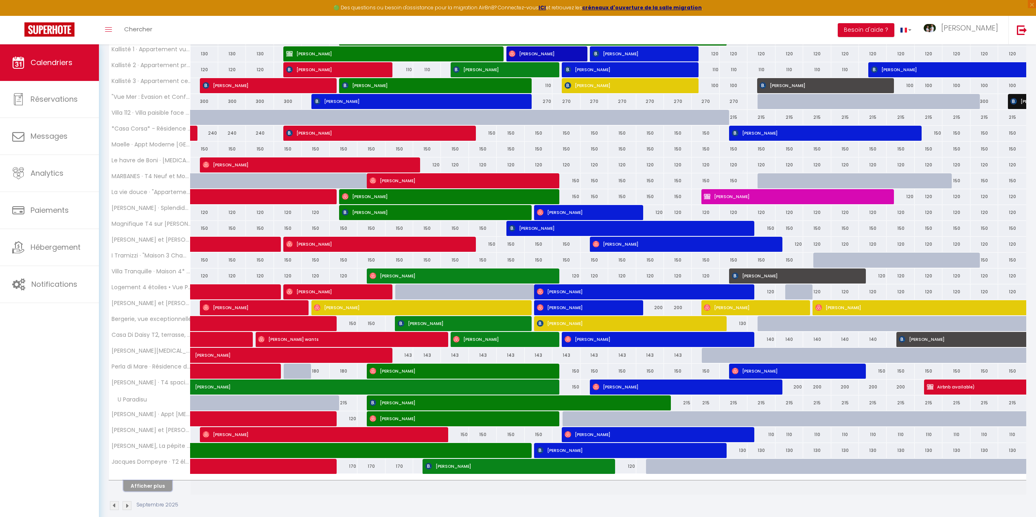
scroll to position [392, 0]
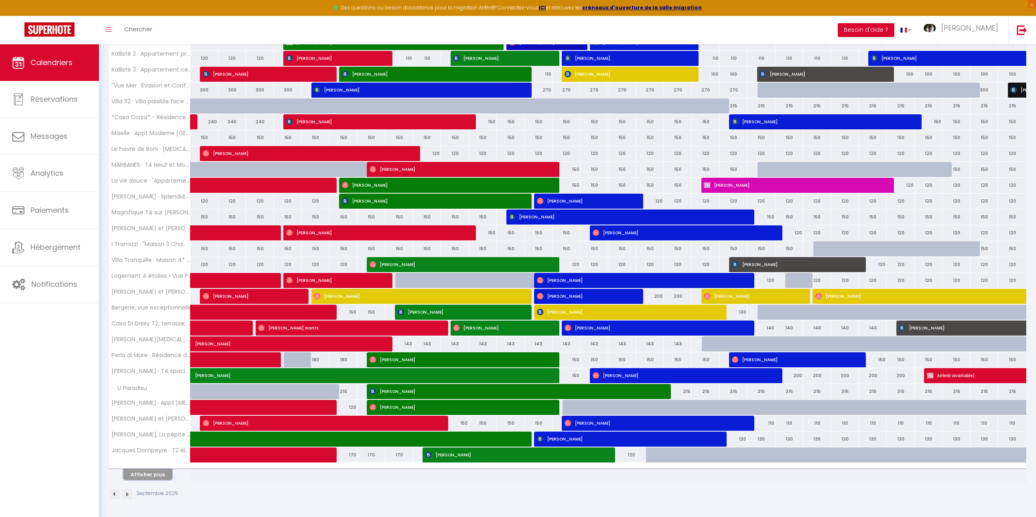
click at [157, 478] on button "Afficher plus" at bounding box center [147, 474] width 49 height 11
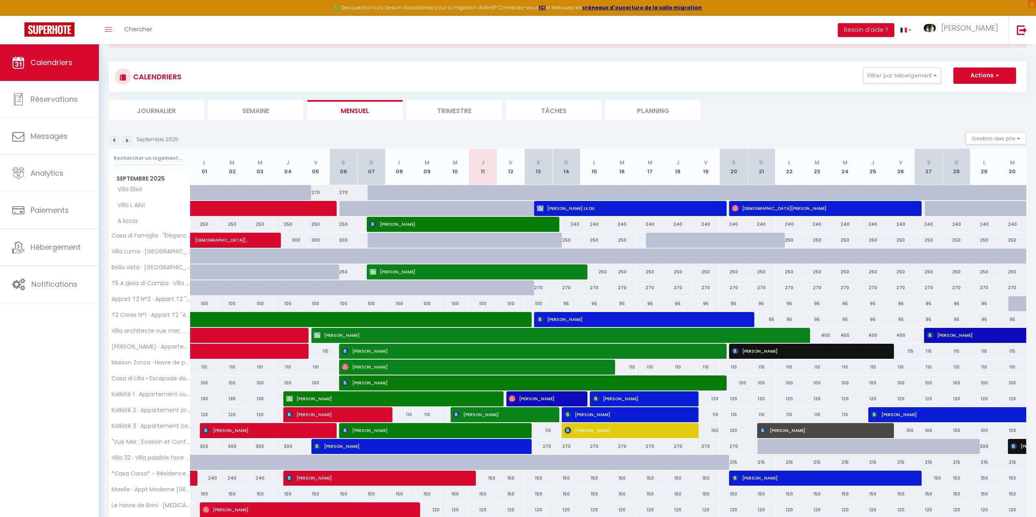
scroll to position [0, 0]
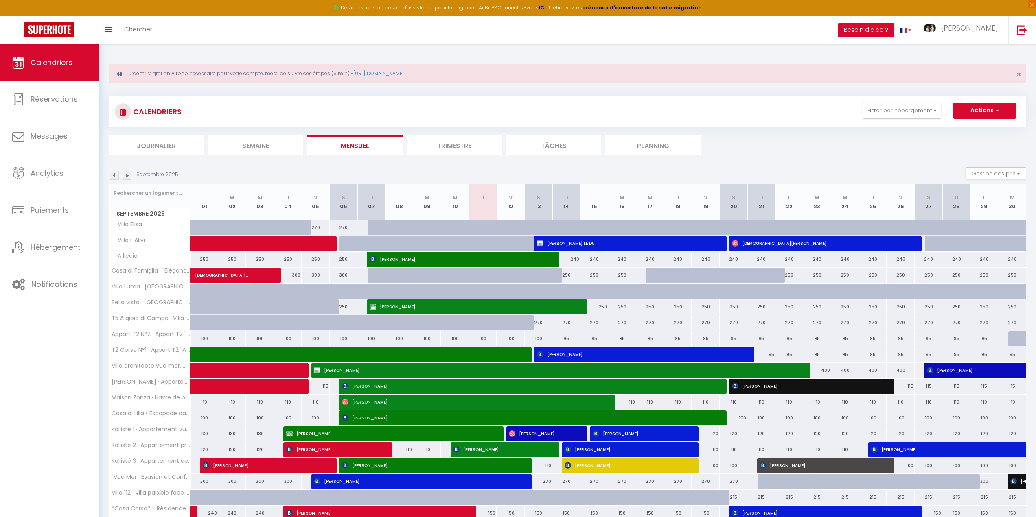
click at [127, 177] on img at bounding box center [127, 175] width 9 height 9
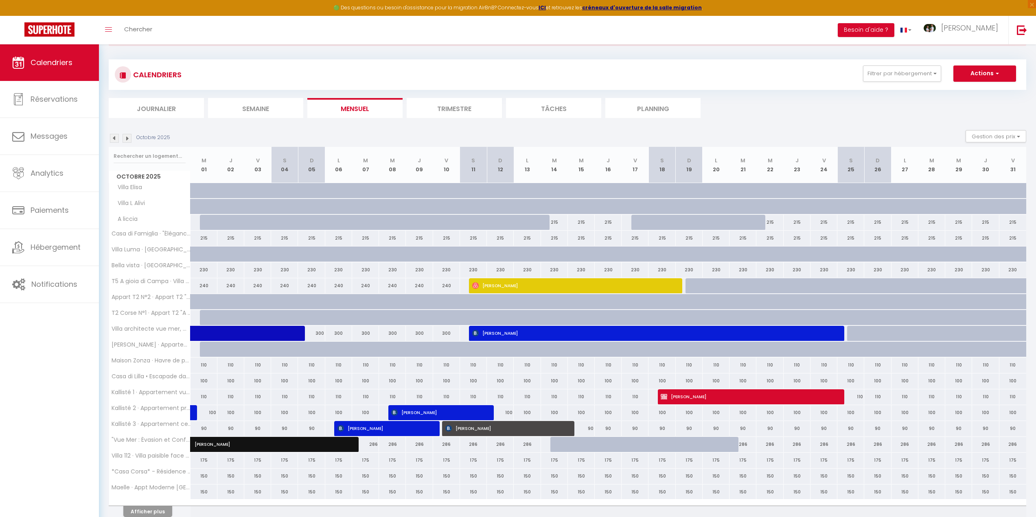
scroll to position [74, 0]
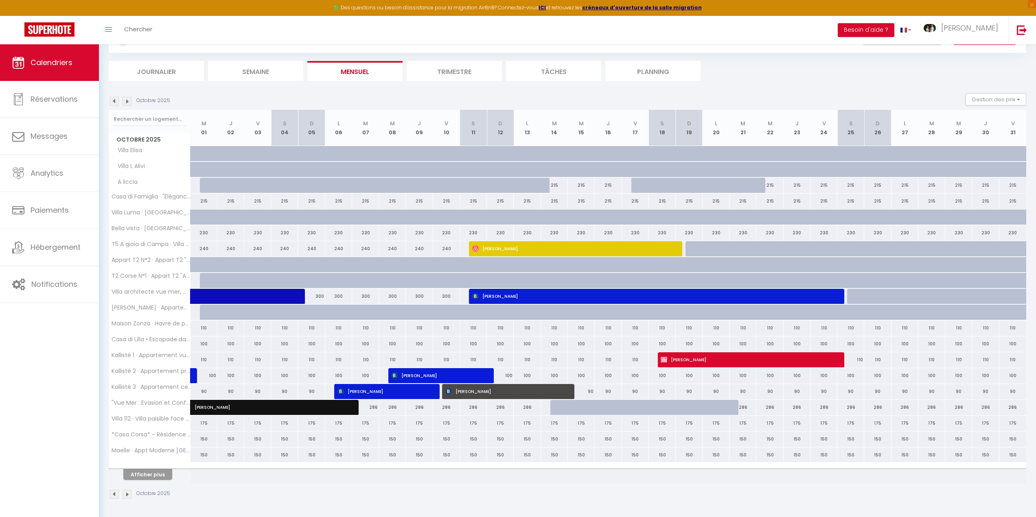
click at [112, 493] on img at bounding box center [114, 494] width 9 height 9
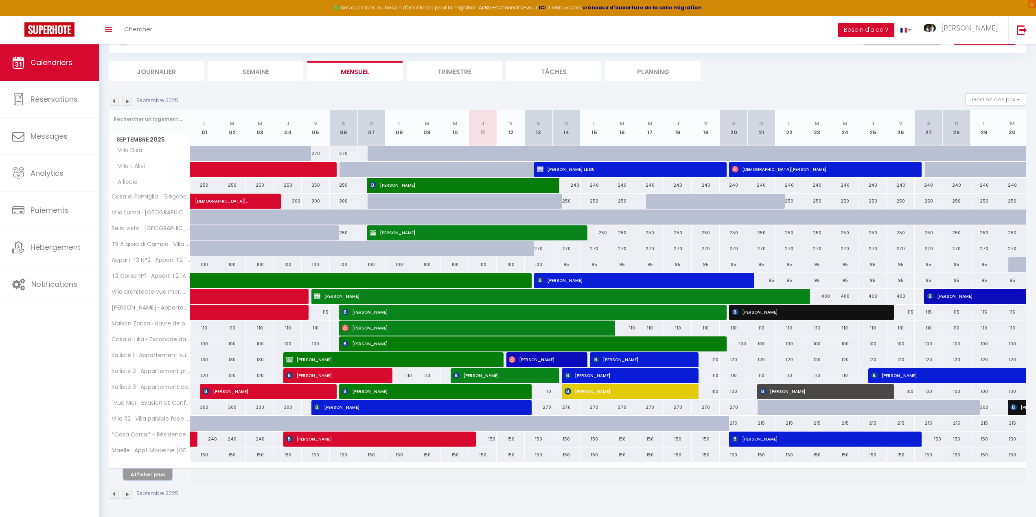
click at [151, 476] on button "Afficher plus" at bounding box center [147, 474] width 49 height 11
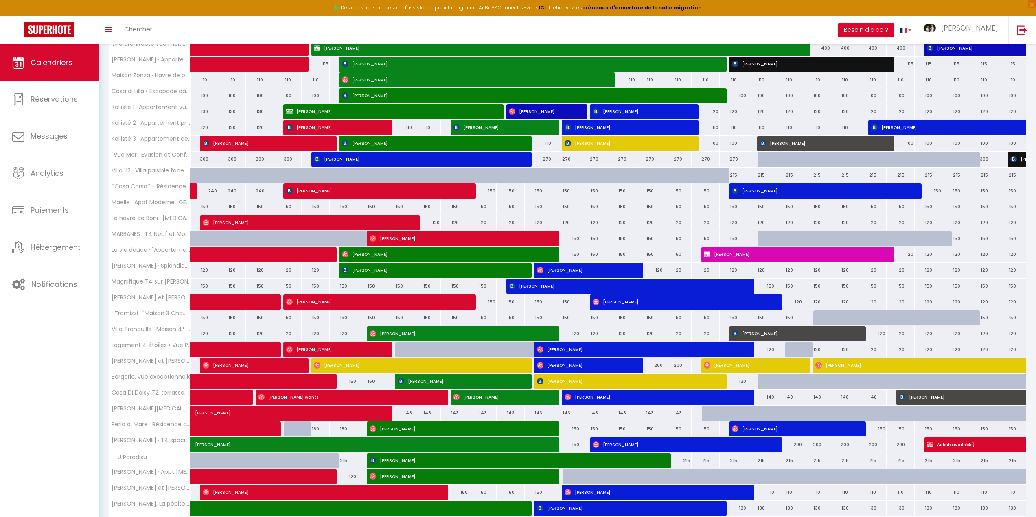
scroll to position [392, 0]
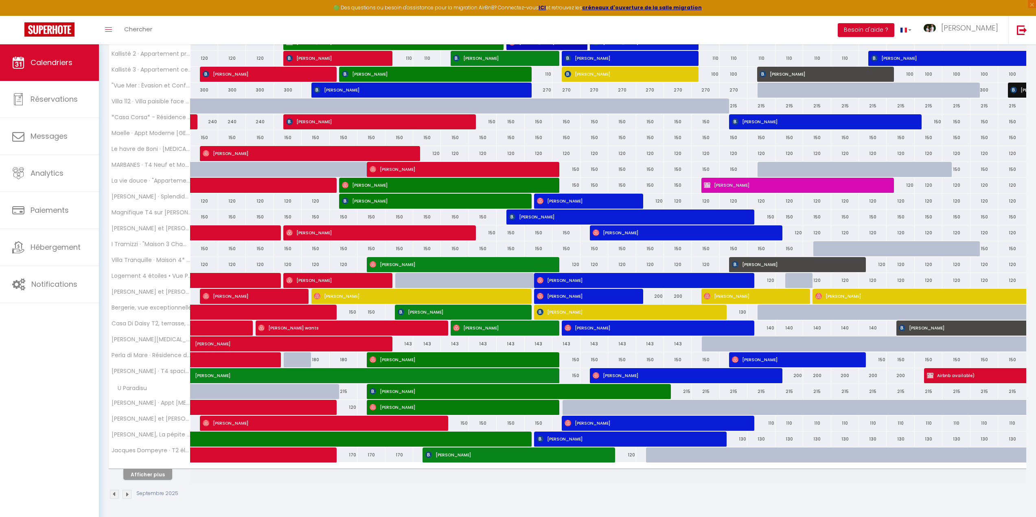
click at [128, 496] on img at bounding box center [127, 494] width 9 height 9
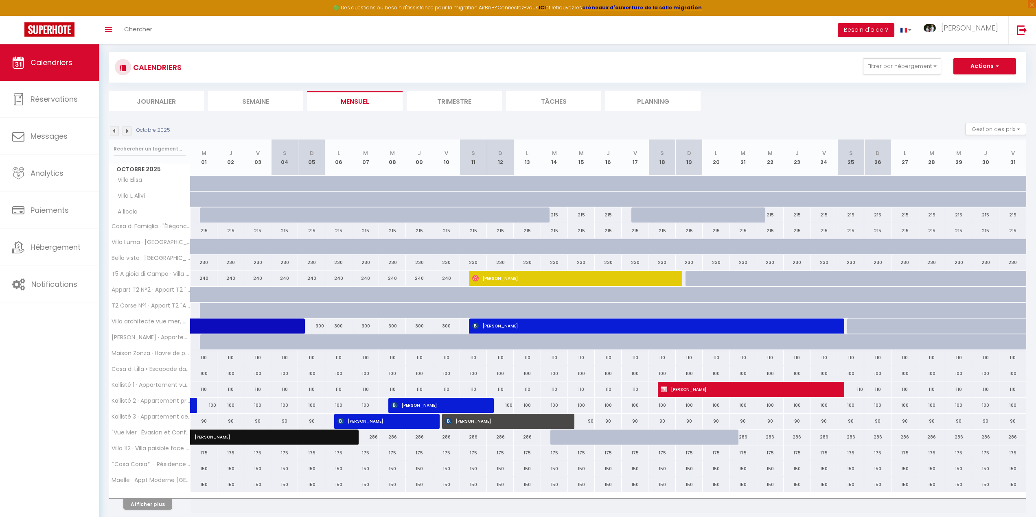
scroll to position [74, 0]
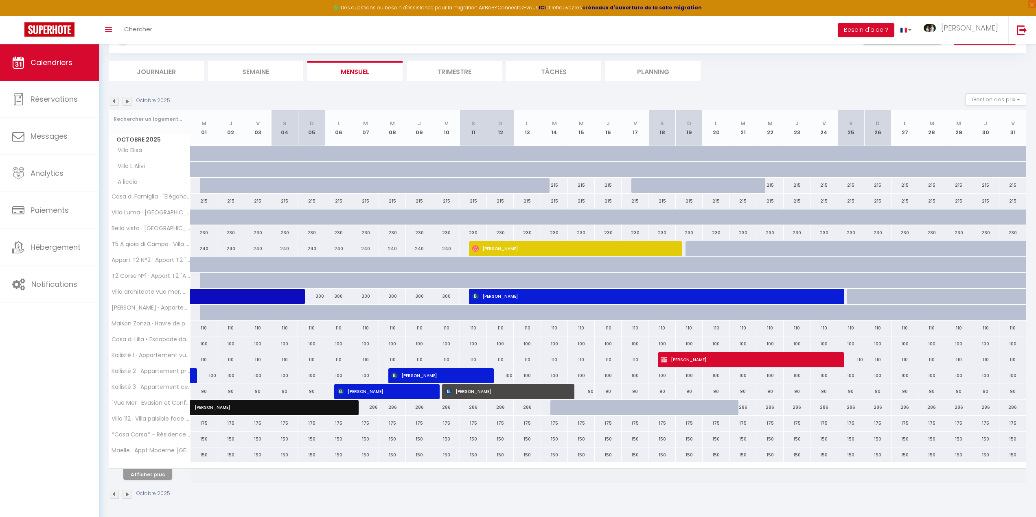
click at [158, 481] on th "Afficher plus" at bounding box center [149, 473] width 81 height 20
click at [154, 473] on button "Afficher plus" at bounding box center [147, 474] width 49 height 11
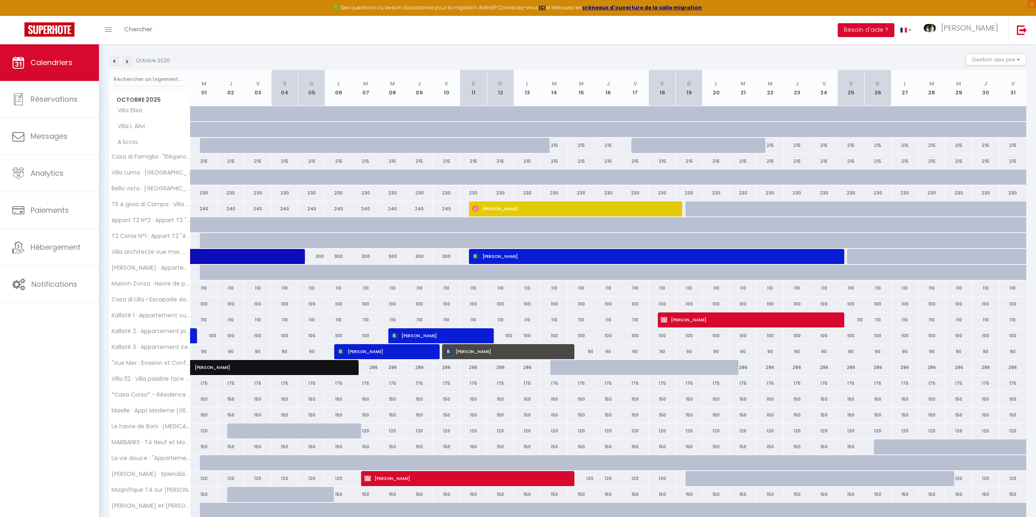
scroll to position [115, 0]
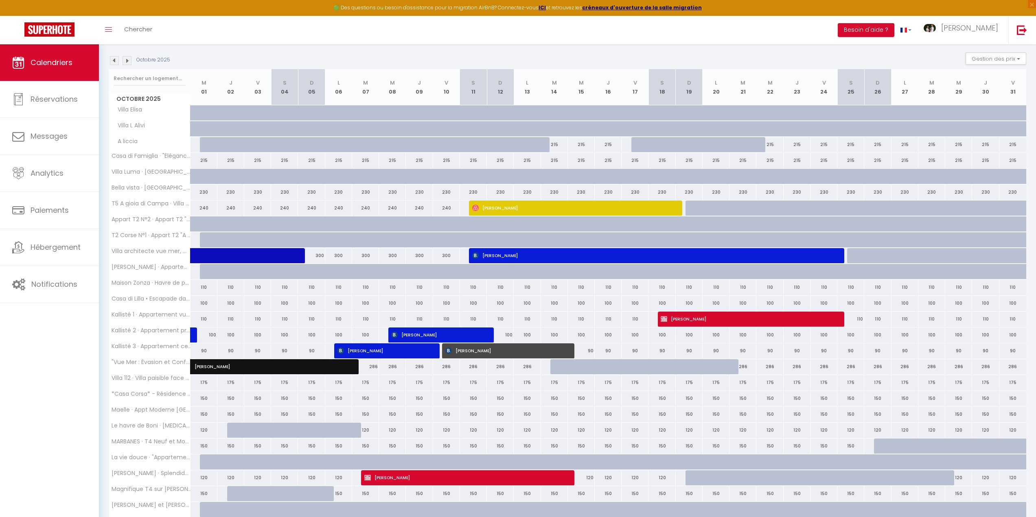
click at [115, 61] on img at bounding box center [114, 60] width 9 height 9
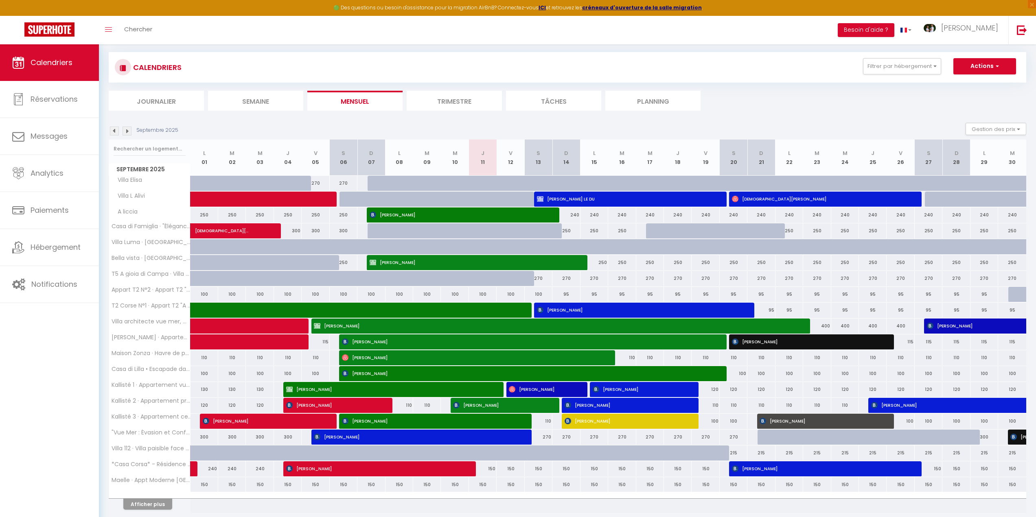
scroll to position [74, 0]
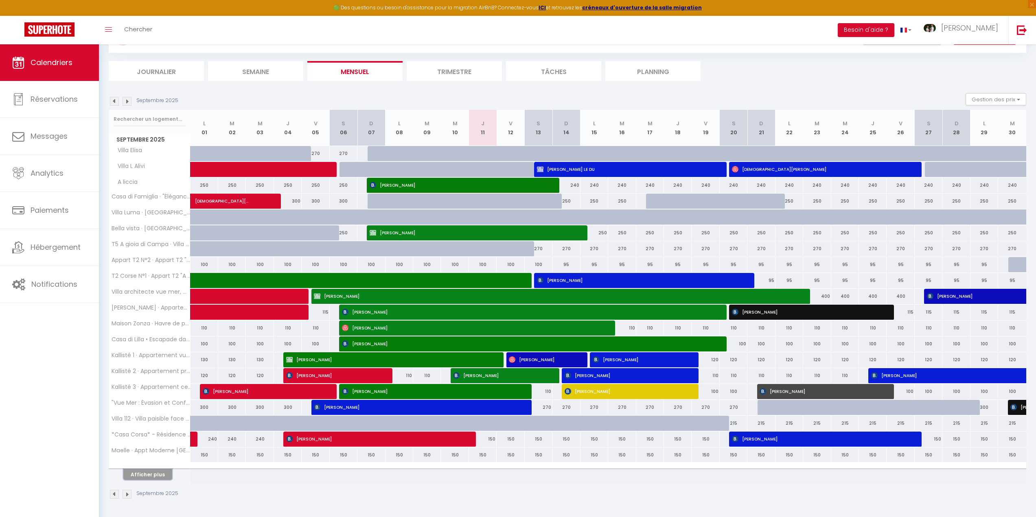
click at [166, 470] on button "Afficher plus" at bounding box center [147, 474] width 49 height 11
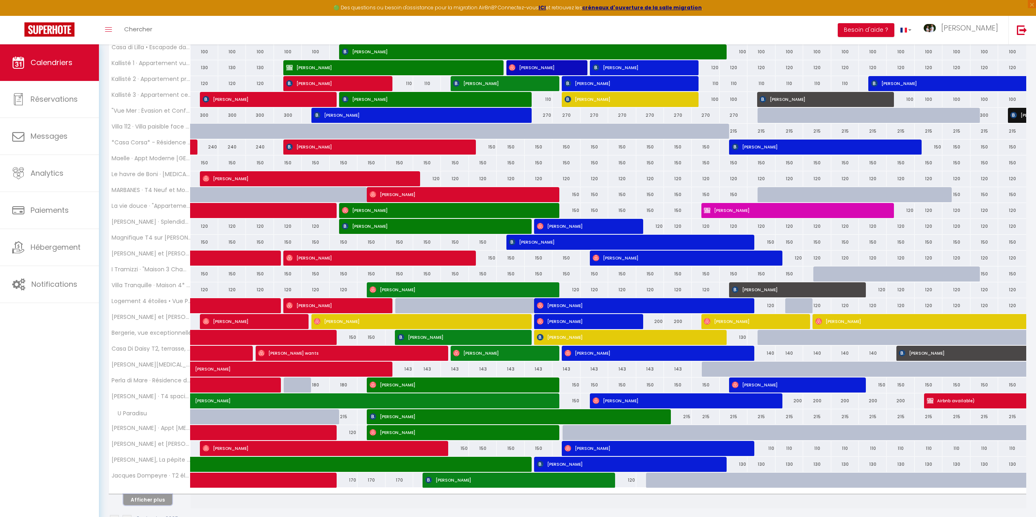
scroll to position [392, 0]
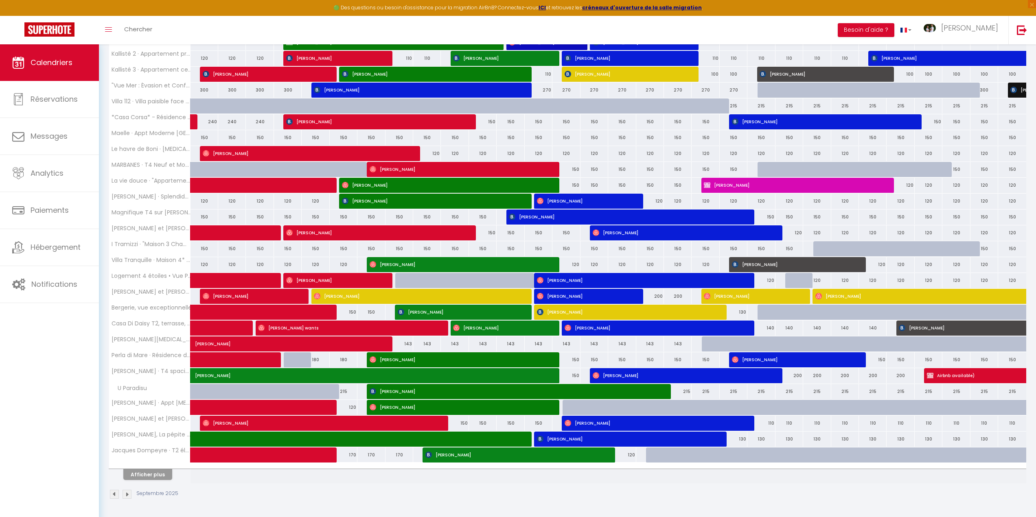
click at [131, 494] on img at bounding box center [127, 494] width 9 height 9
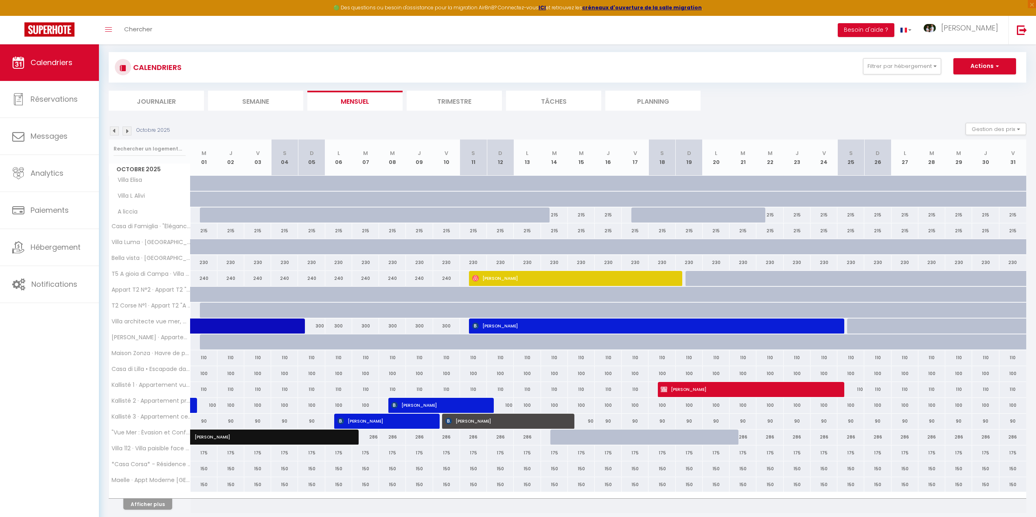
scroll to position [74, 0]
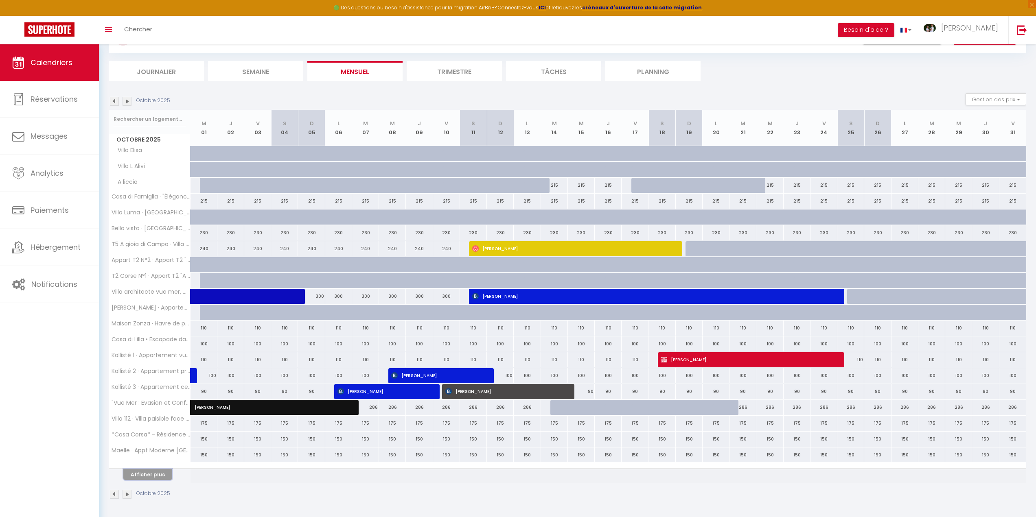
click at [144, 477] on button "Afficher plus" at bounding box center [147, 474] width 49 height 11
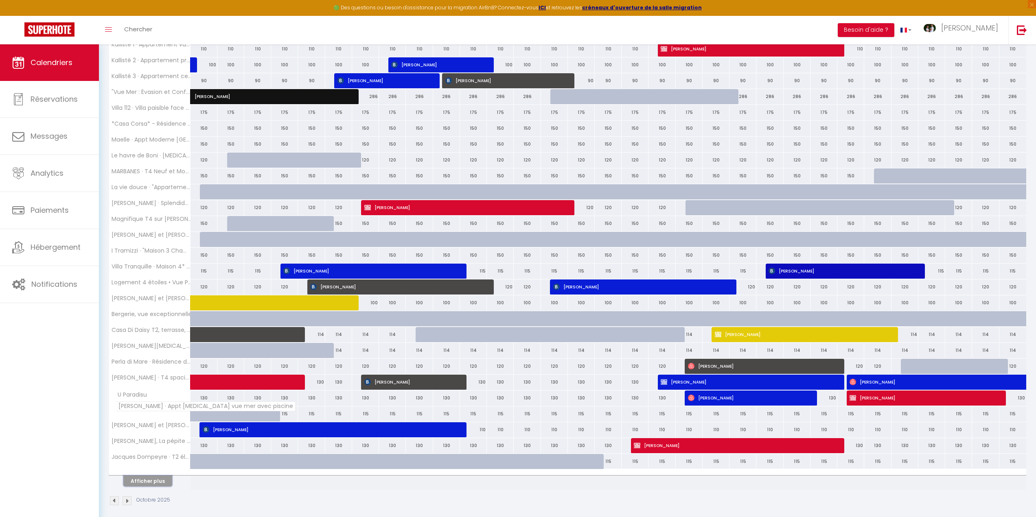
scroll to position [392, 0]
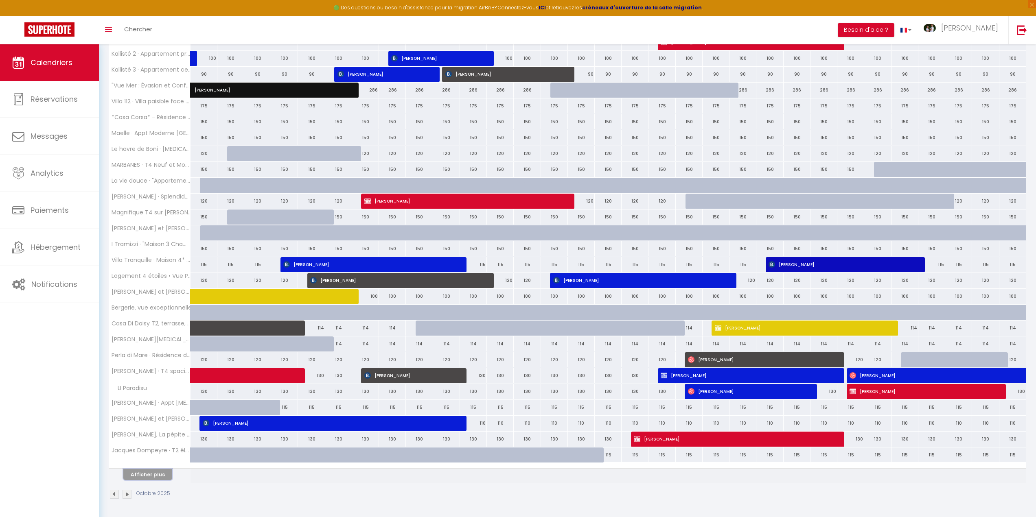
click at [148, 478] on button "Afficher plus" at bounding box center [147, 474] width 49 height 11
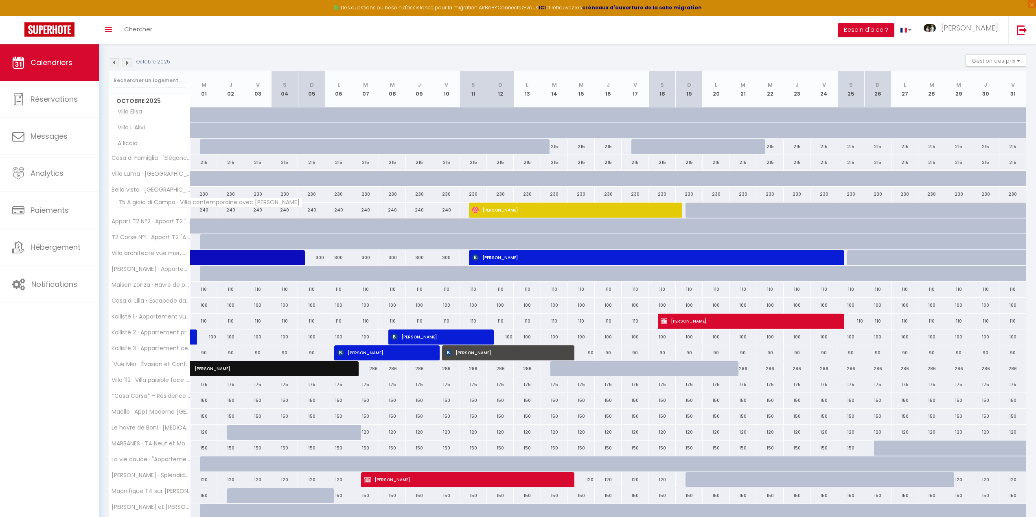
scroll to position [44, 0]
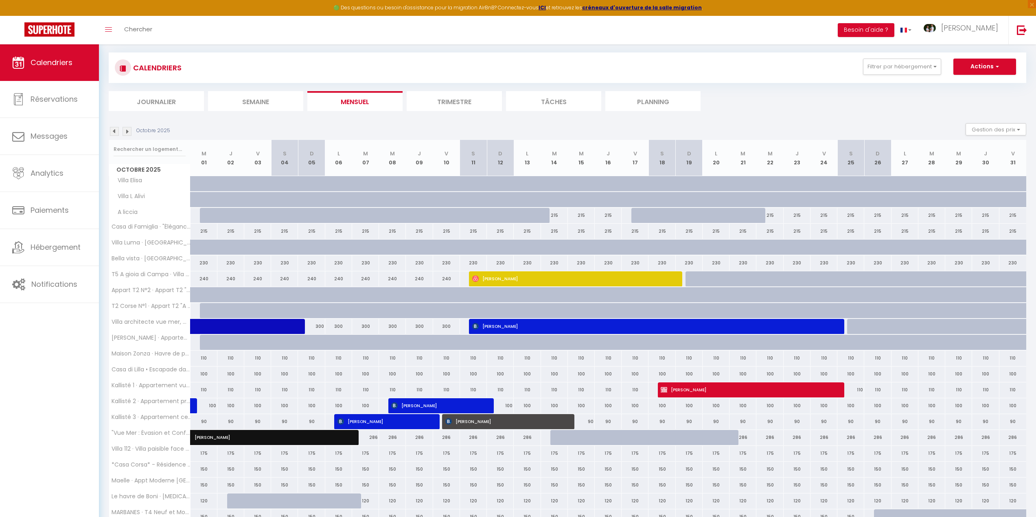
click at [114, 130] on img at bounding box center [114, 131] width 9 height 9
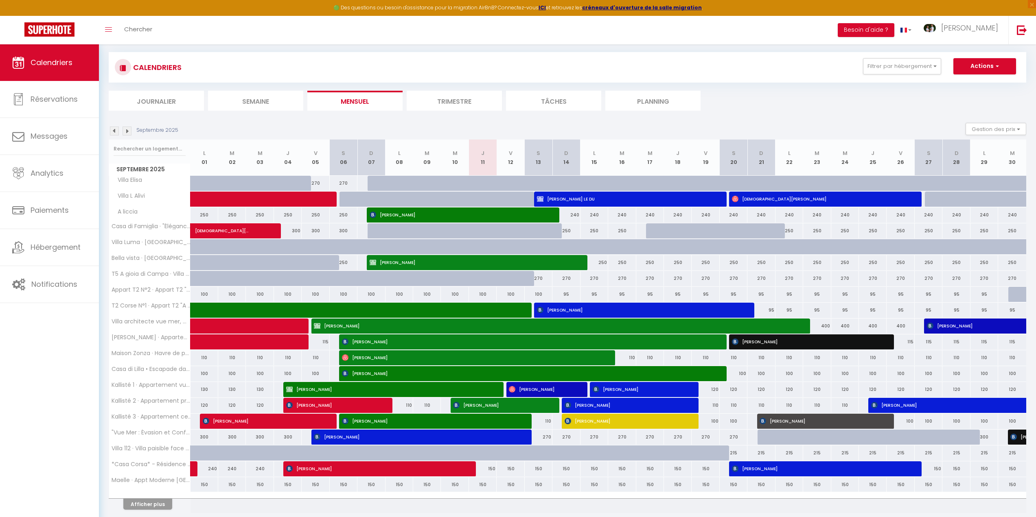
scroll to position [74, 0]
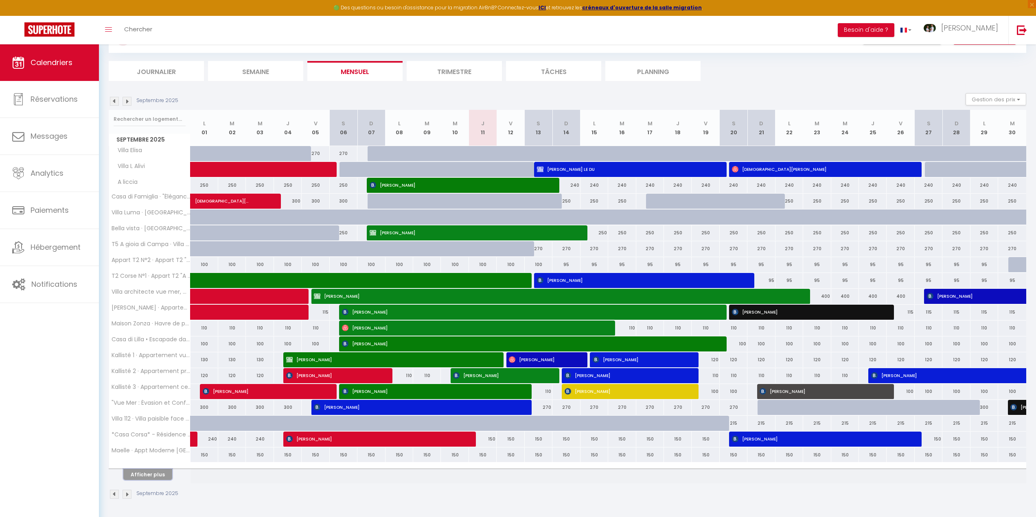
click at [136, 474] on button "Afficher plus" at bounding box center [147, 474] width 49 height 11
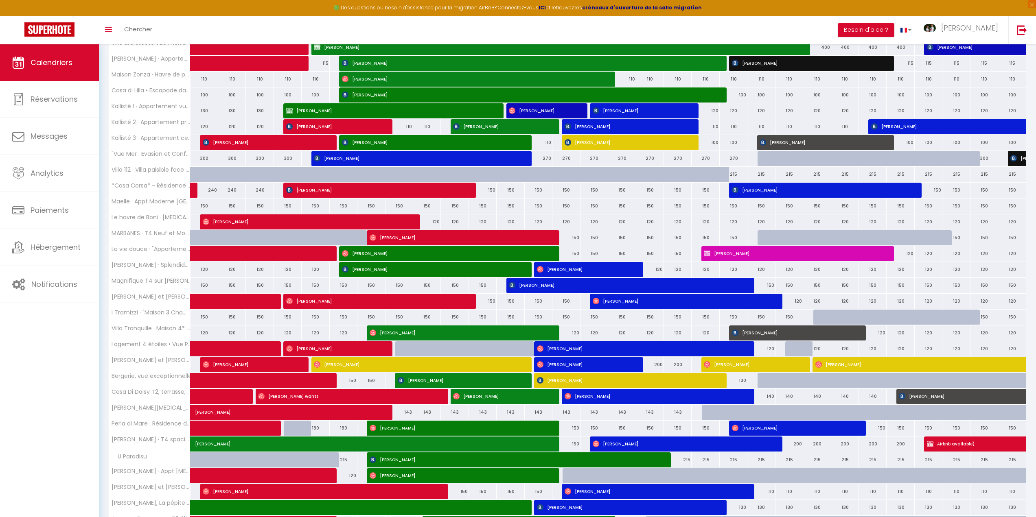
scroll to position [392, 0]
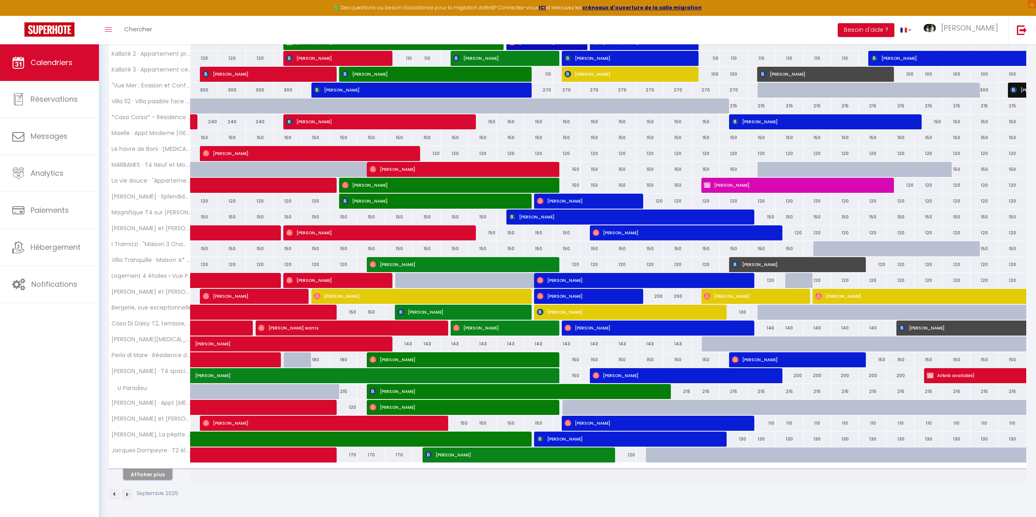
click at [158, 474] on button "Afficher plus" at bounding box center [147, 474] width 49 height 11
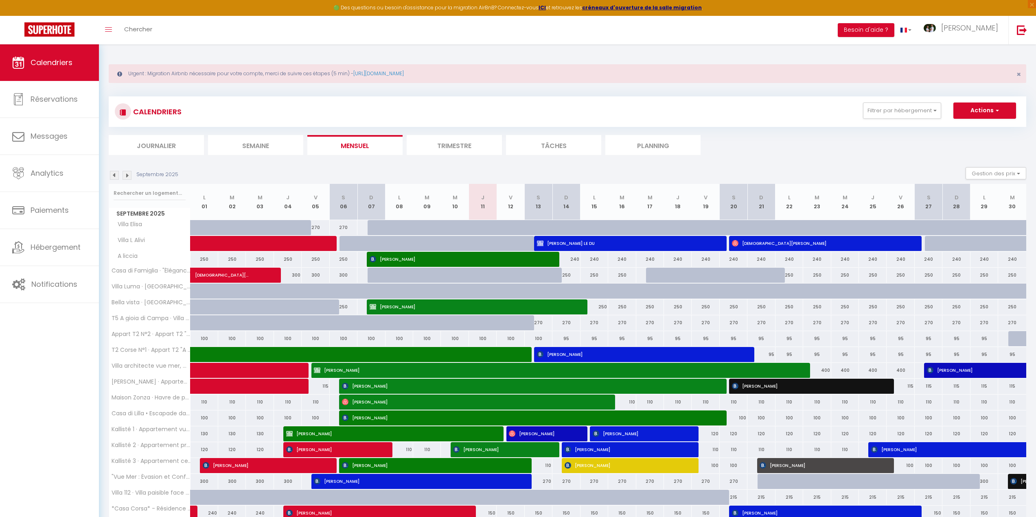
scroll to position [41, 0]
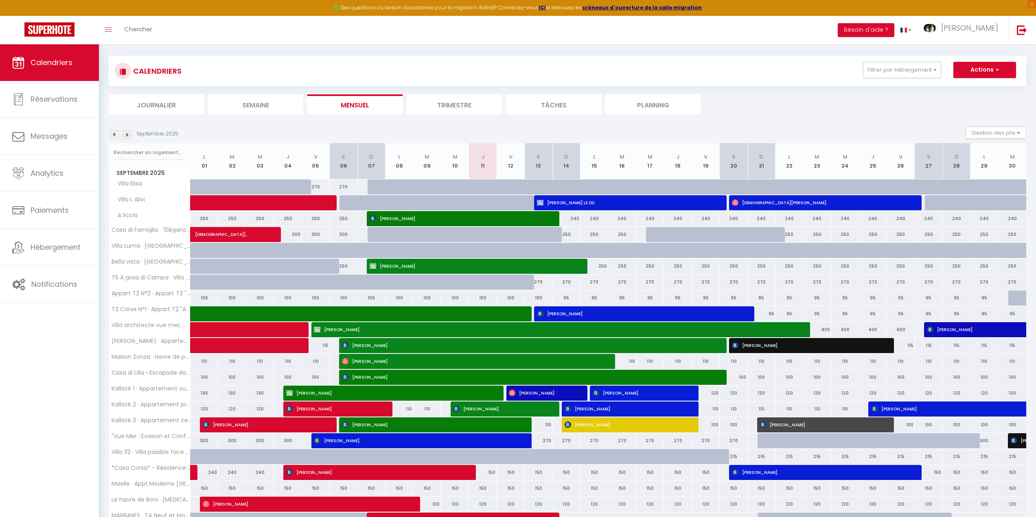
click at [129, 137] on img at bounding box center [127, 134] width 9 height 9
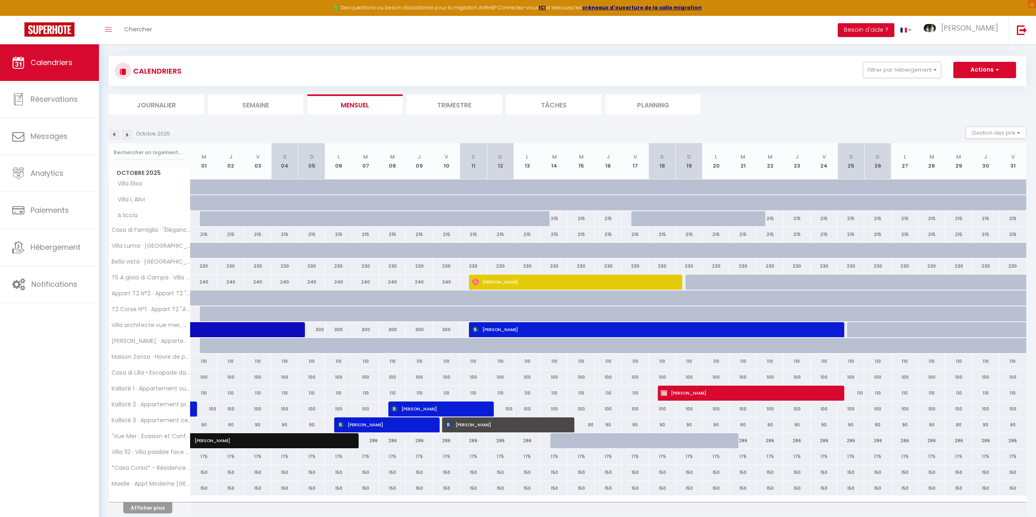
click at [114, 139] on img at bounding box center [114, 134] width 9 height 9
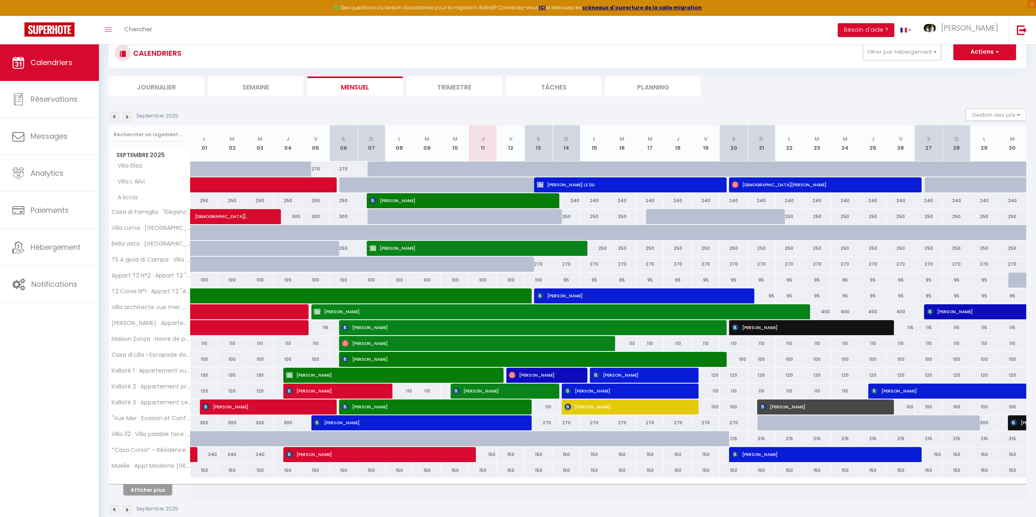
scroll to position [74, 0]
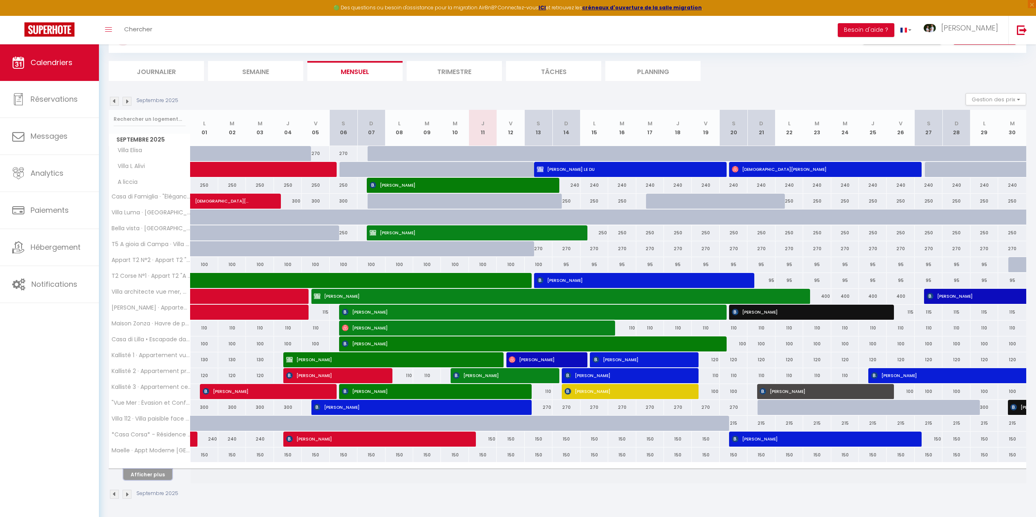
drag, startPoint x: 150, startPoint y: 475, endPoint x: 216, endPoint y: 429, distance: 79.8
click at [150, 475] on button "Afficher plus" at bounding box center [147, 474] width 49 height 11
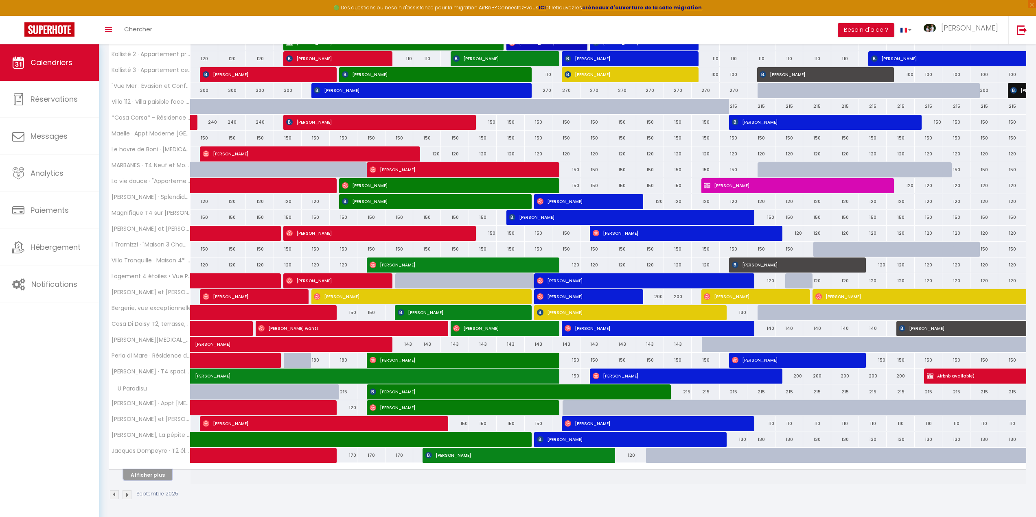
scroll to position [392, 0]
click at [129, 495] on img at bounding box center [127, 494] width 9 height 9
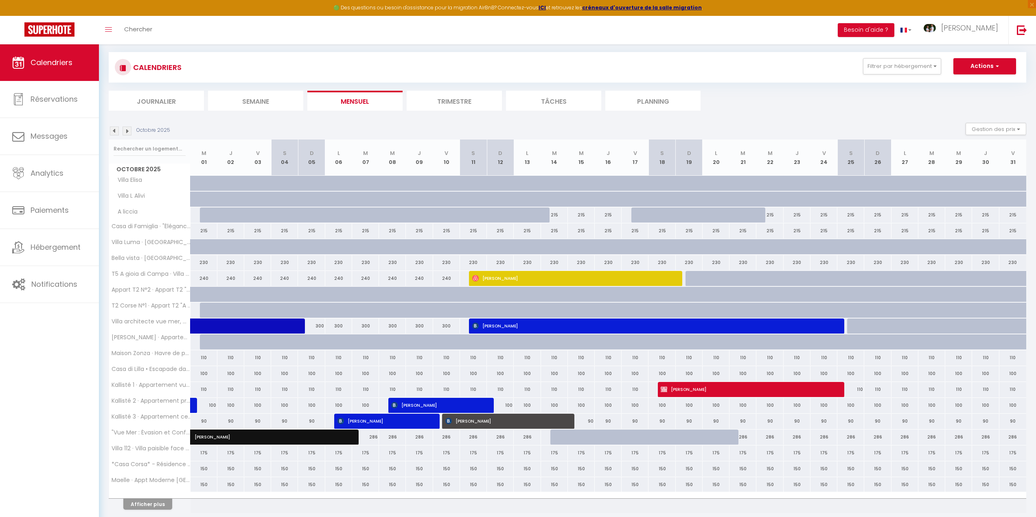
scroll to position [74, 0]
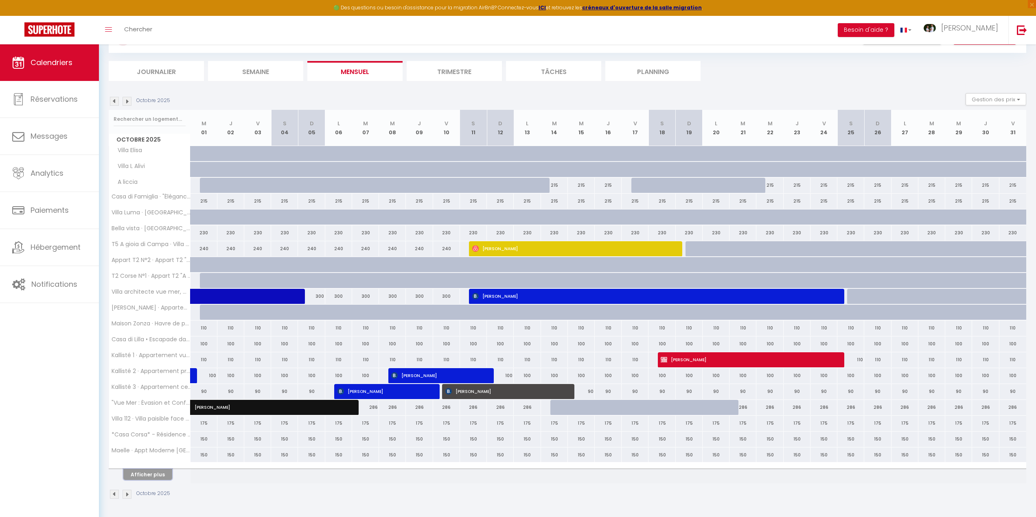
click at [158, 472] on button "Afficher plus" at bounding box center [147, 474] width 49 height 11
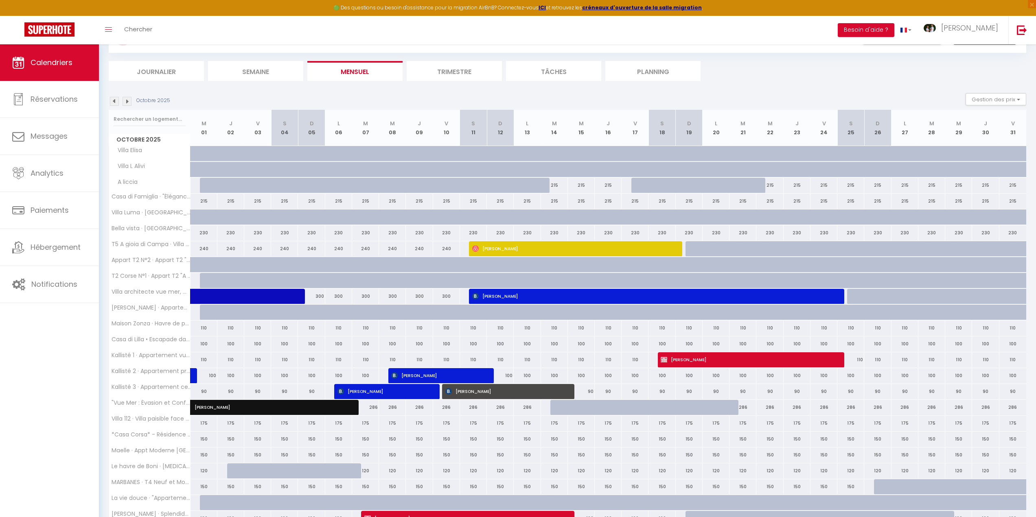
scroll to position [278, 0]
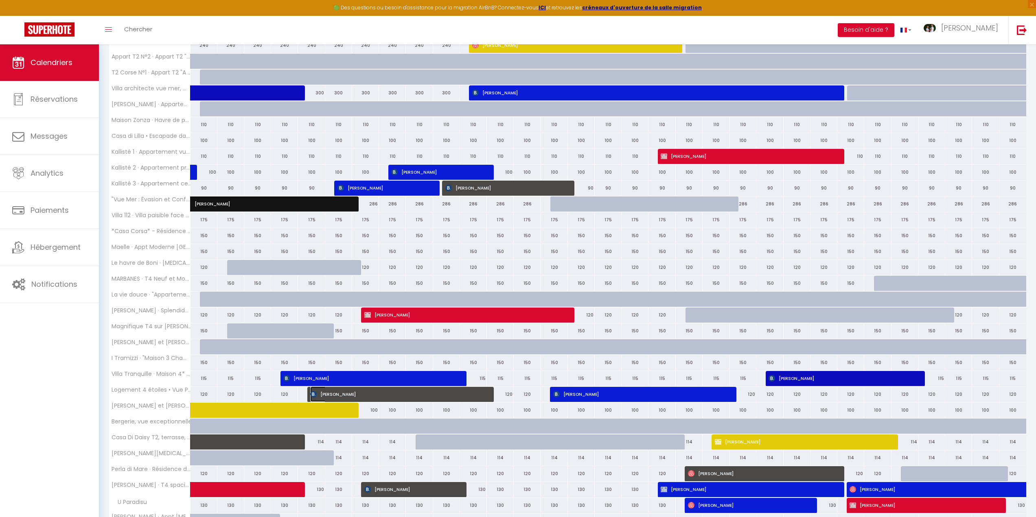
click at [335, 391] on span "[PERSON_NAME]" at bounding box center [395, 394] width 170 height 15
select select
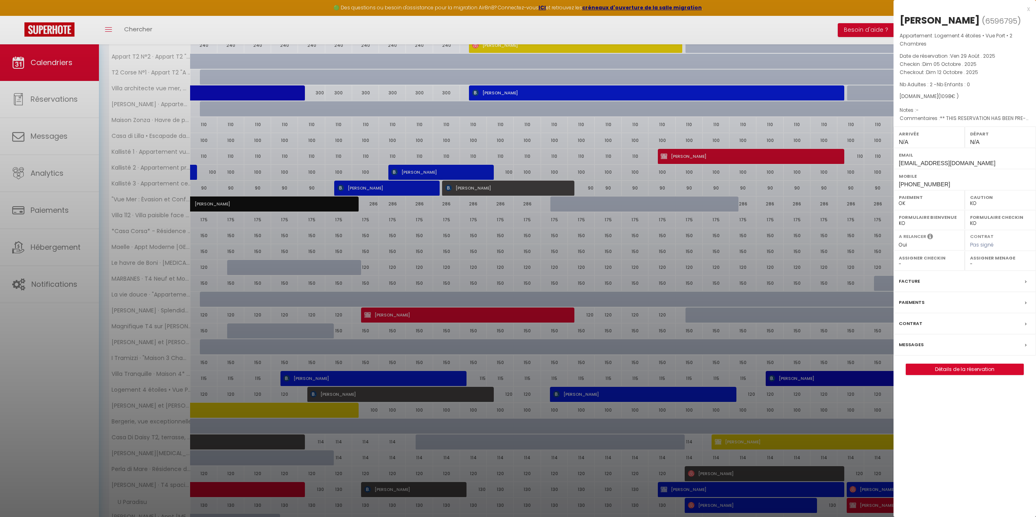
click at [519, 304] on div at bounding box center [518, 258] width 1036 height 517
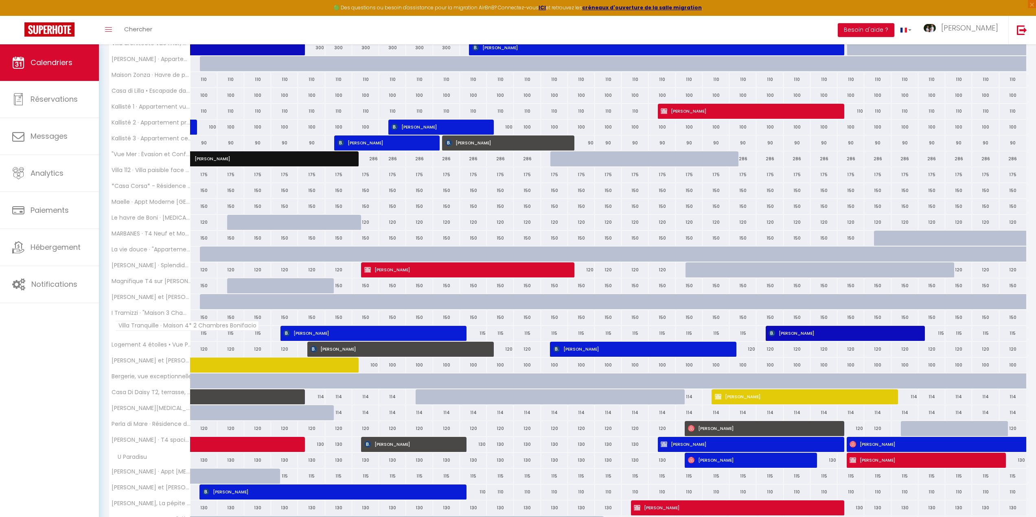
scroll to position [392, 0]
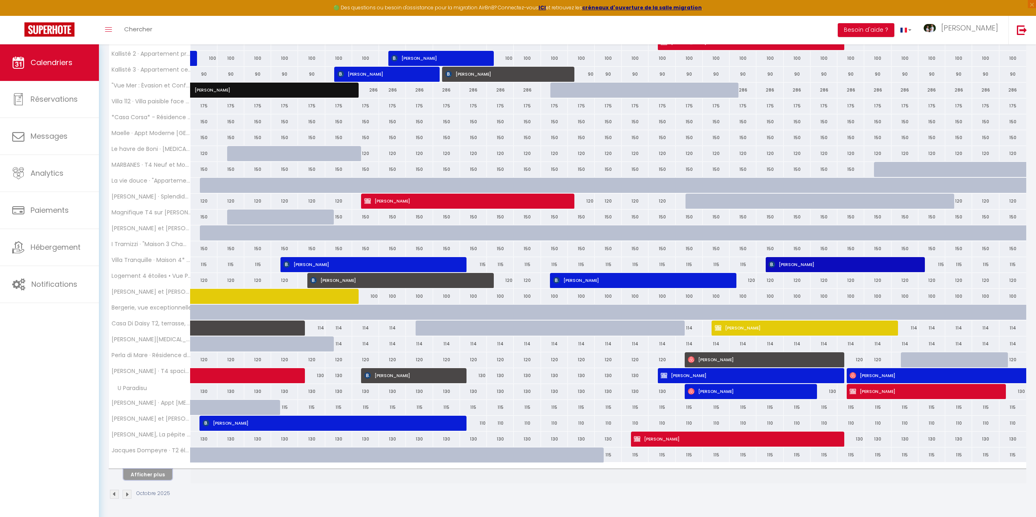
click at [138, 474] on button "Afficher plus" at bounding box center [147, 474] width 49 height 11
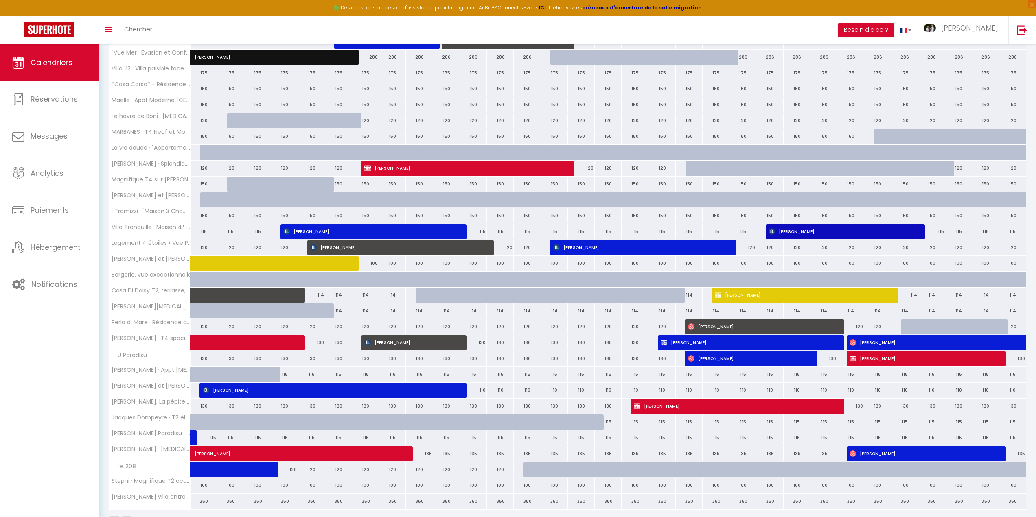
scroll to position [410, 0]
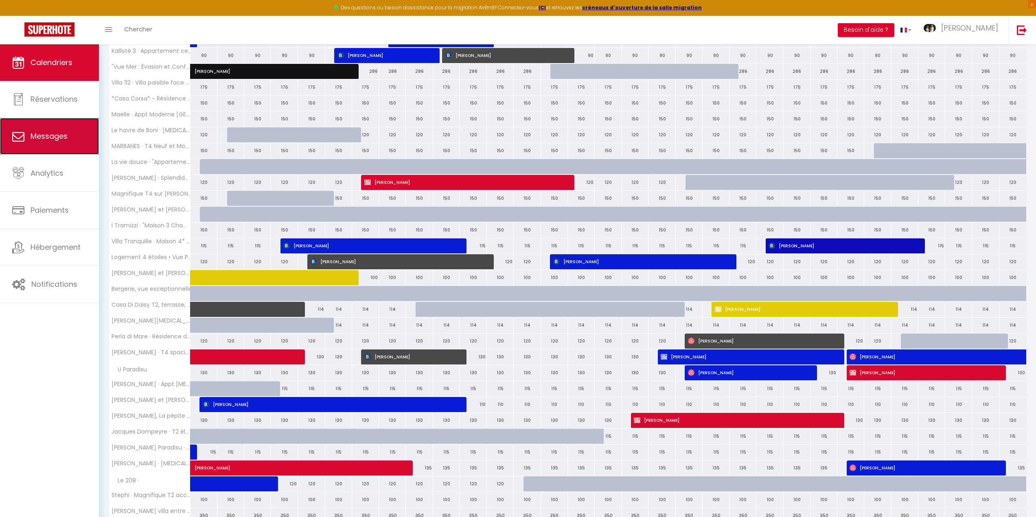
click at [42, 145] on link "Messages" at bounding box center [49, 136] width 99 height 37
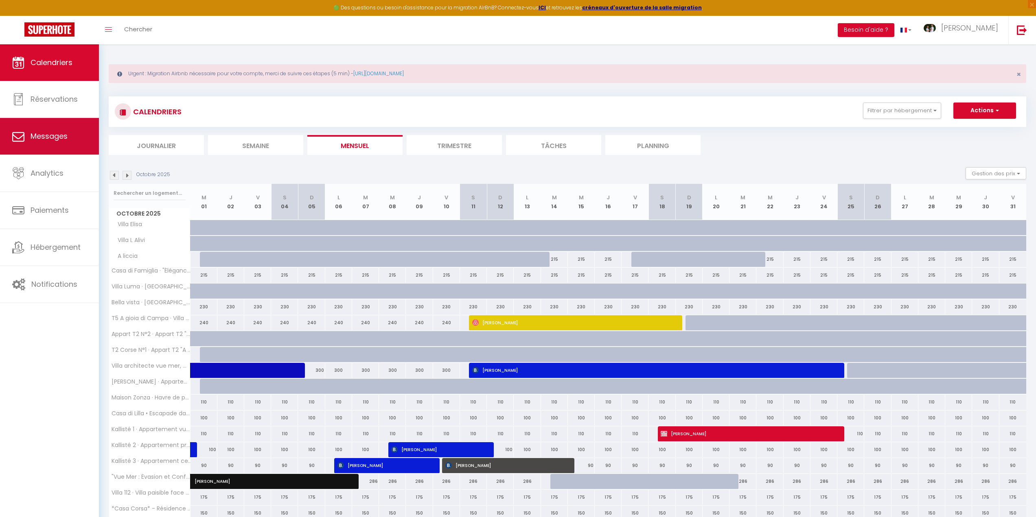
select select "message"
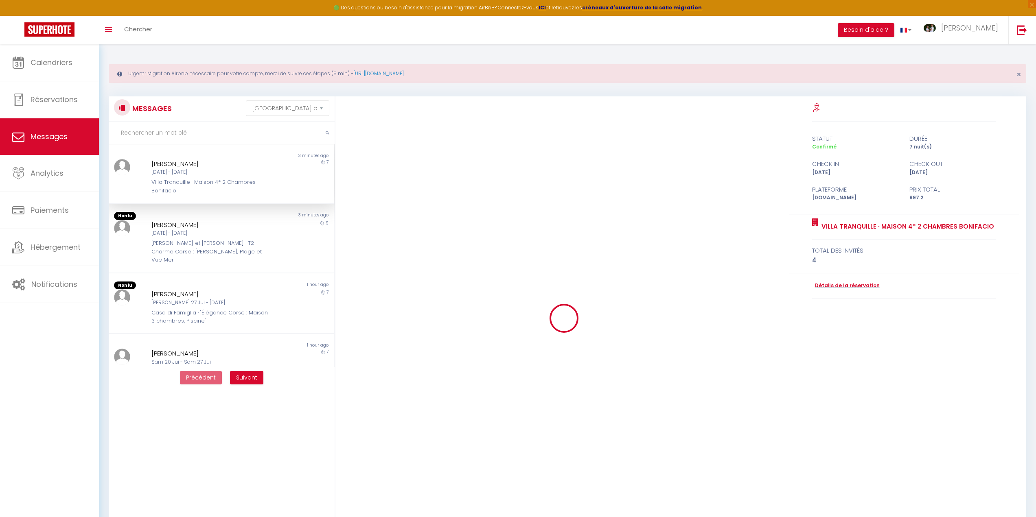
click at [229, 183] on div "Villa Tranquille · Maison 4* 2 Chambres Bonifacio" at bounding box center [211, 186] width 120 height 17
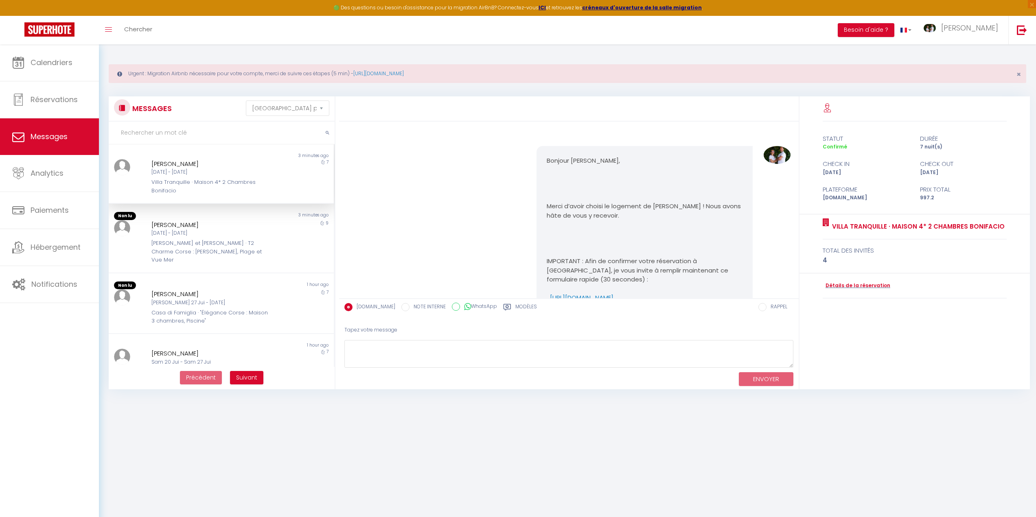
scroll to position [778, 0]
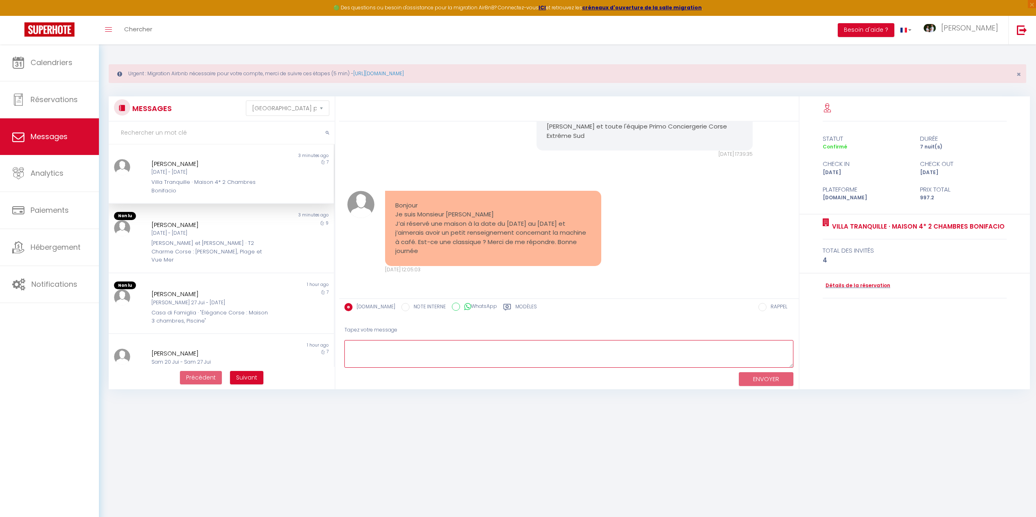
paste textarea "Bonjour, La machine à café disponible dans le logement est une Nespresso, afin …"
type textarea "Bonjour, La machine à café disponible dans le logement est une Nespresso, afin …"
click at [761, 378] on button "ENVOYER" at bounding box center [766, 379] width 55 height 14
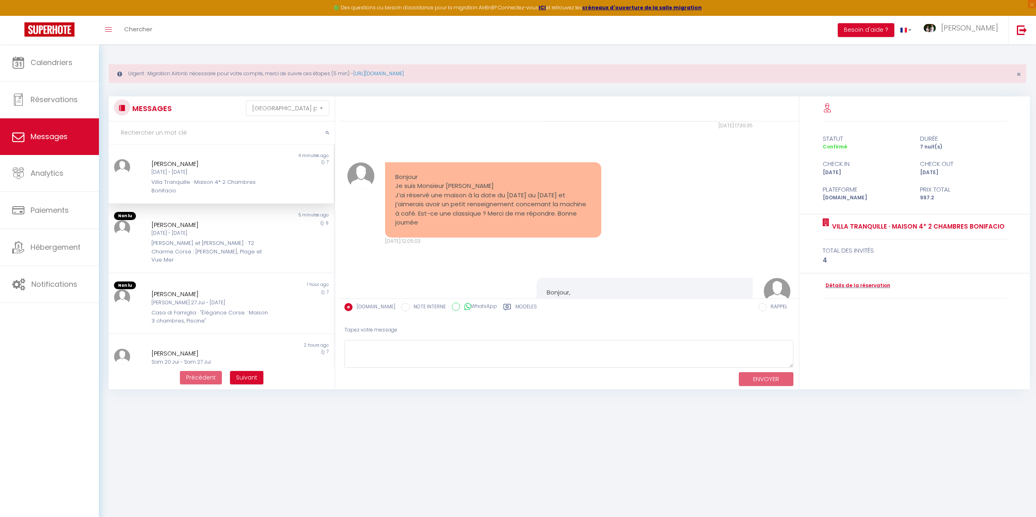
scroll to position [912, 0]
